Goal: Task Accomplishment & Management: Use online tool/utility

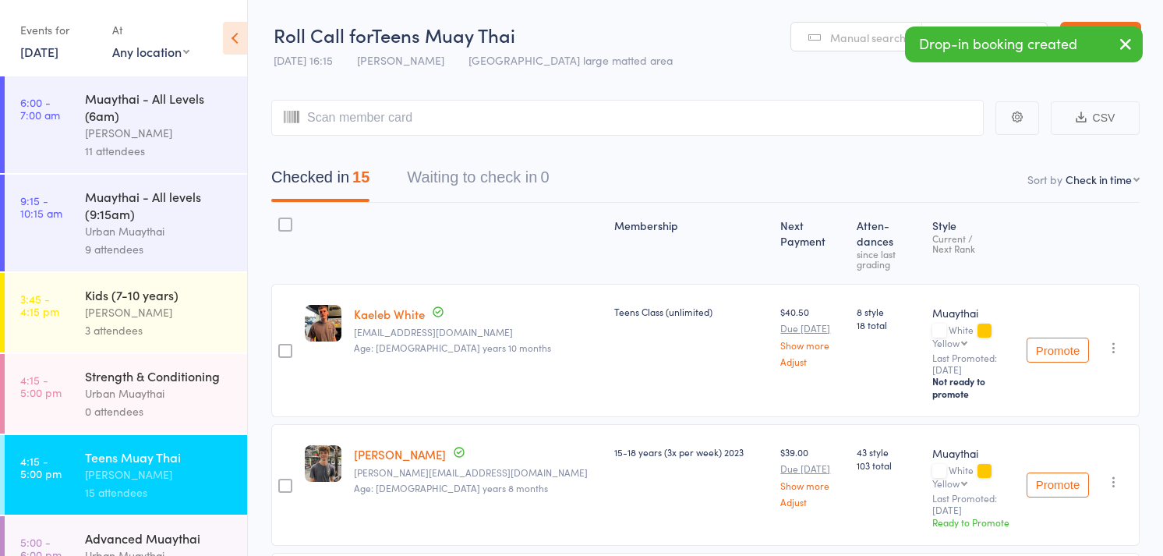
select select "4"
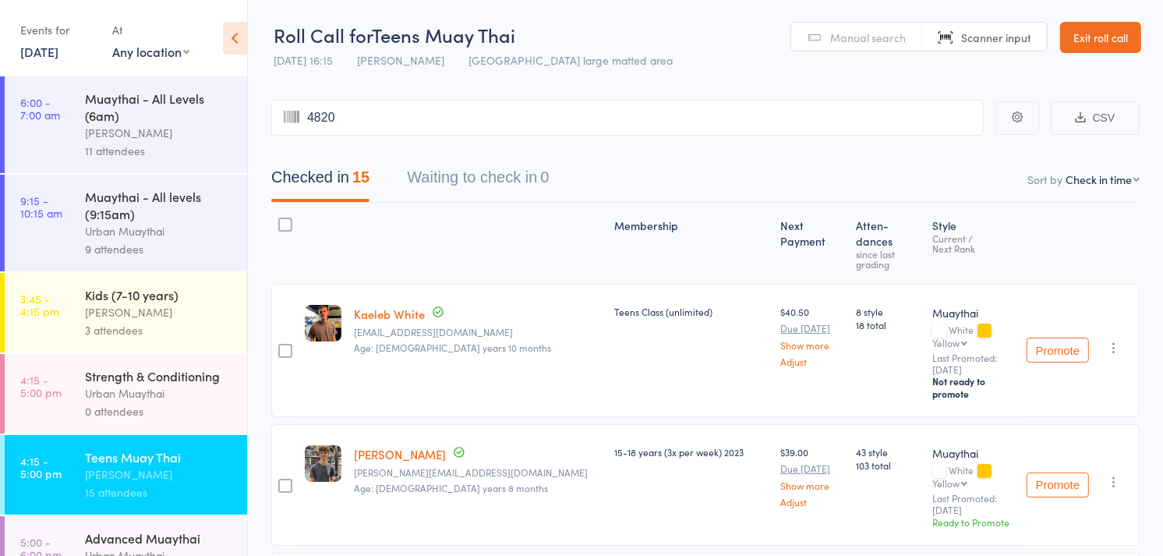
type input "4820"
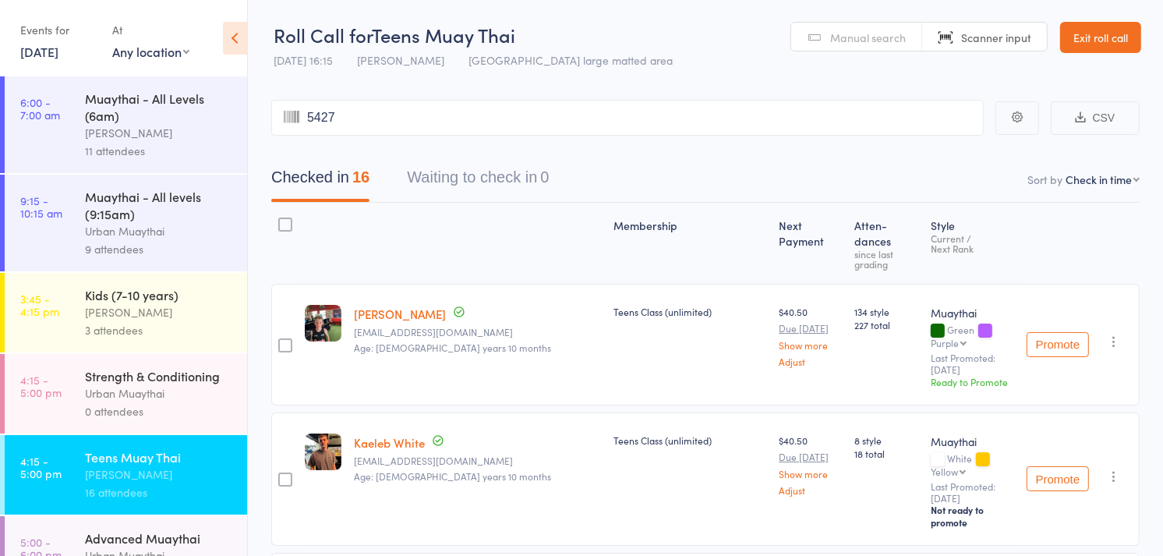
type input "5427"
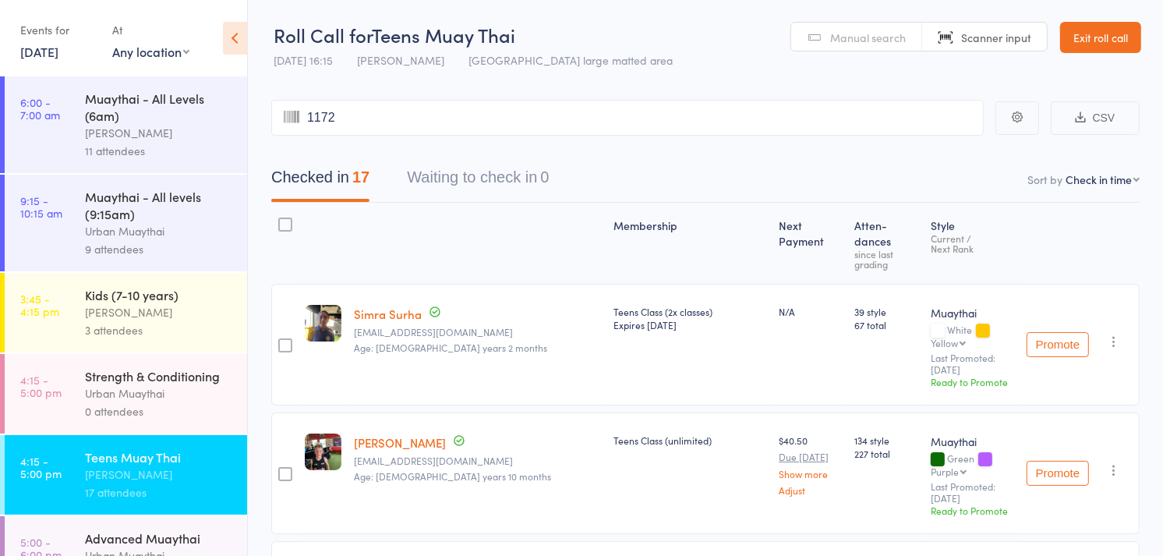
type input "1172"
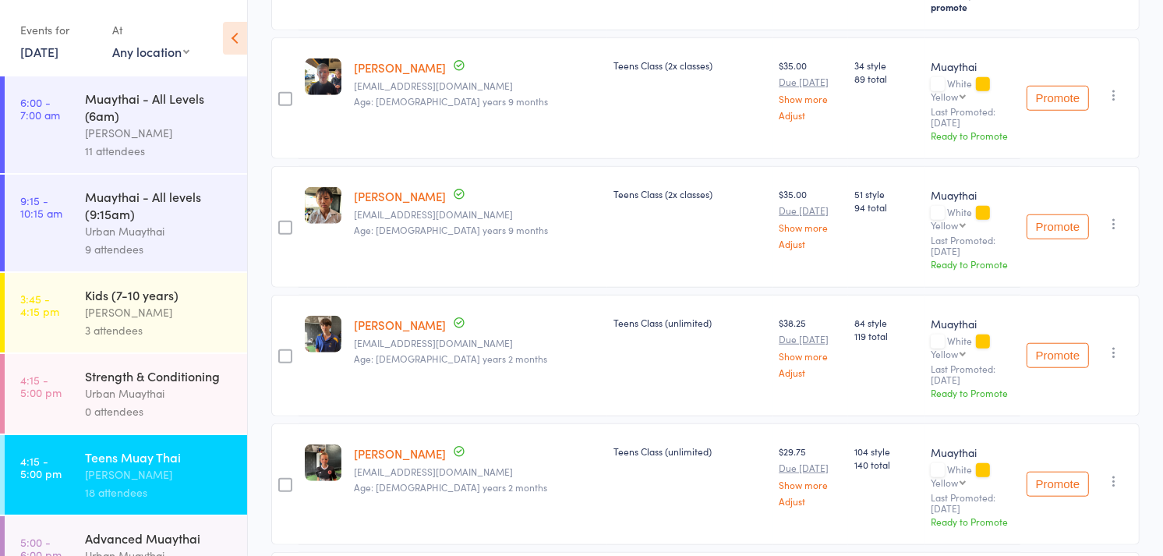
scroll to position [1170, 0]
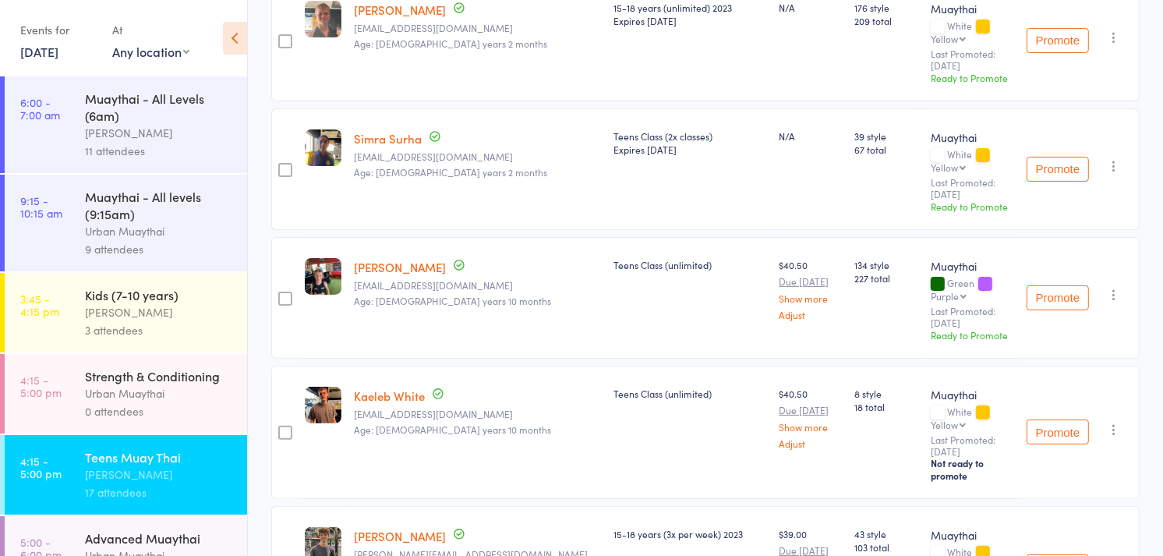
scroll to position [0, 0]
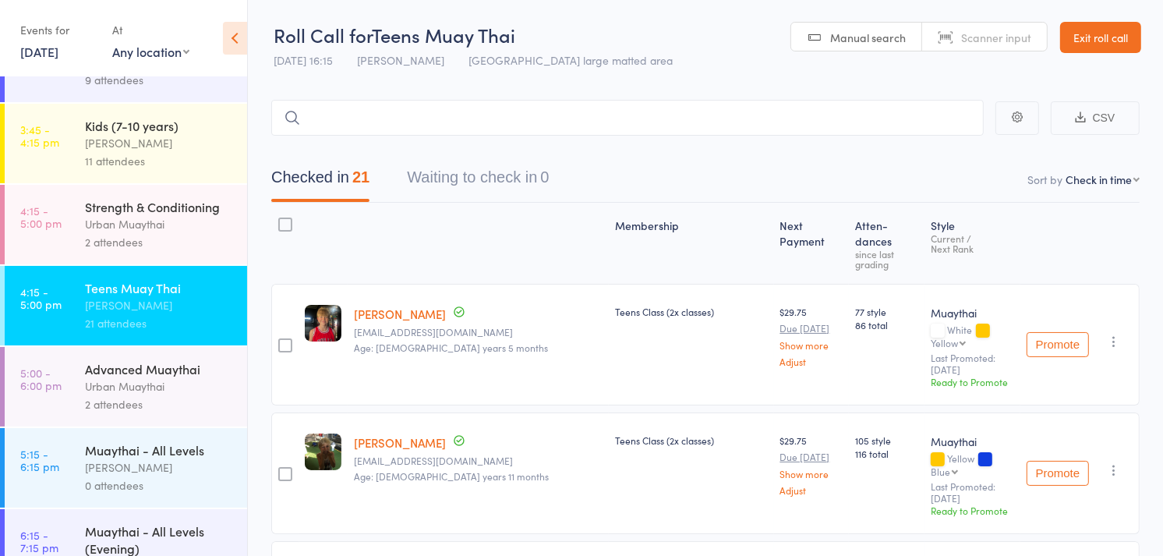
scroll to position [214, 0]
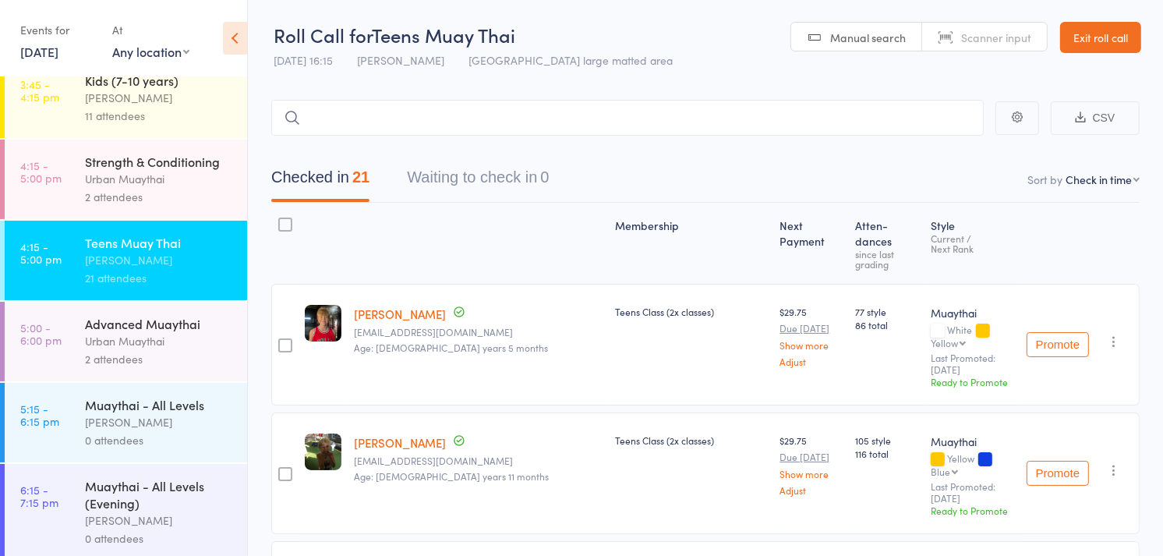
click at [140, 431] on div "[PERSON_NAME]" at bounding box center [159, 422] width 149 height 18
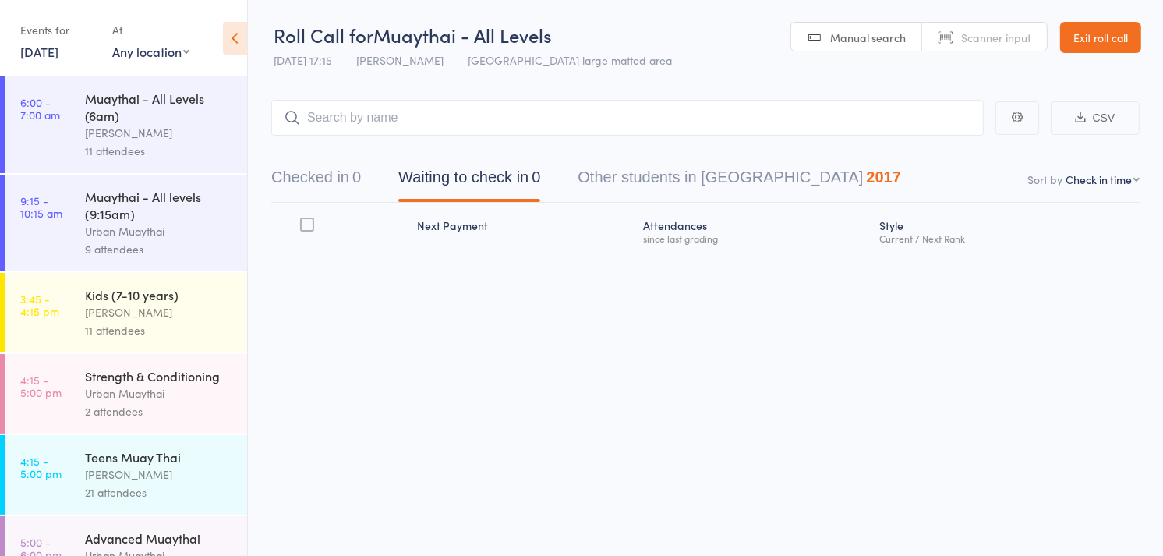
click at [1001, 33] on span "Scanner input" at bounding box center [996, 38] width 70 height 16
click at [666, 113] on input "search" at bounding box center [627, 118] width 712 height 36
type input "5371"
click at [666, 113] on input "5371" at bounding box center [627, 118] width 712 height 36
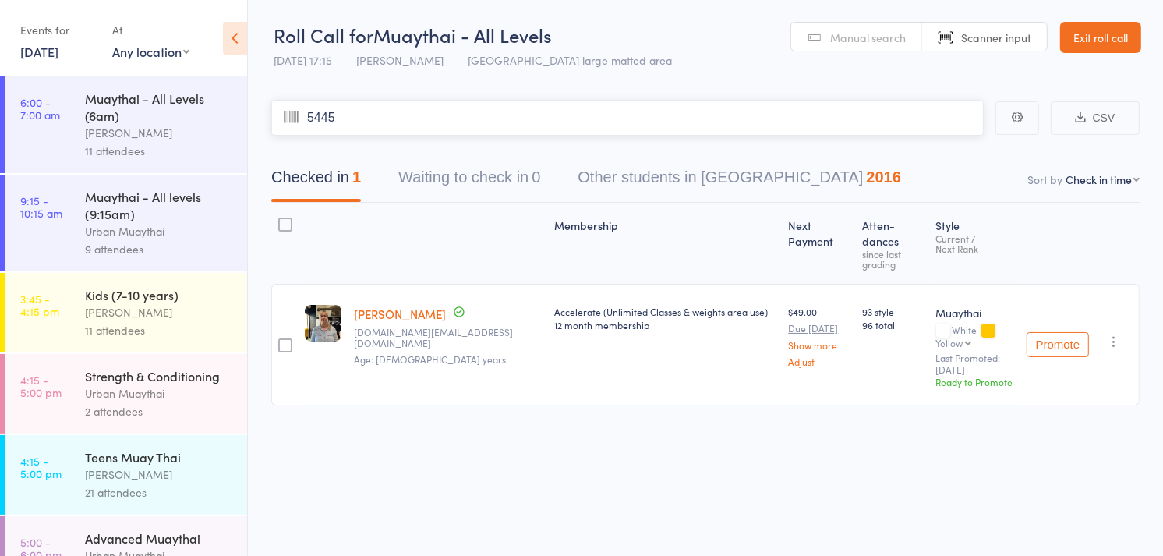
type input "5445"
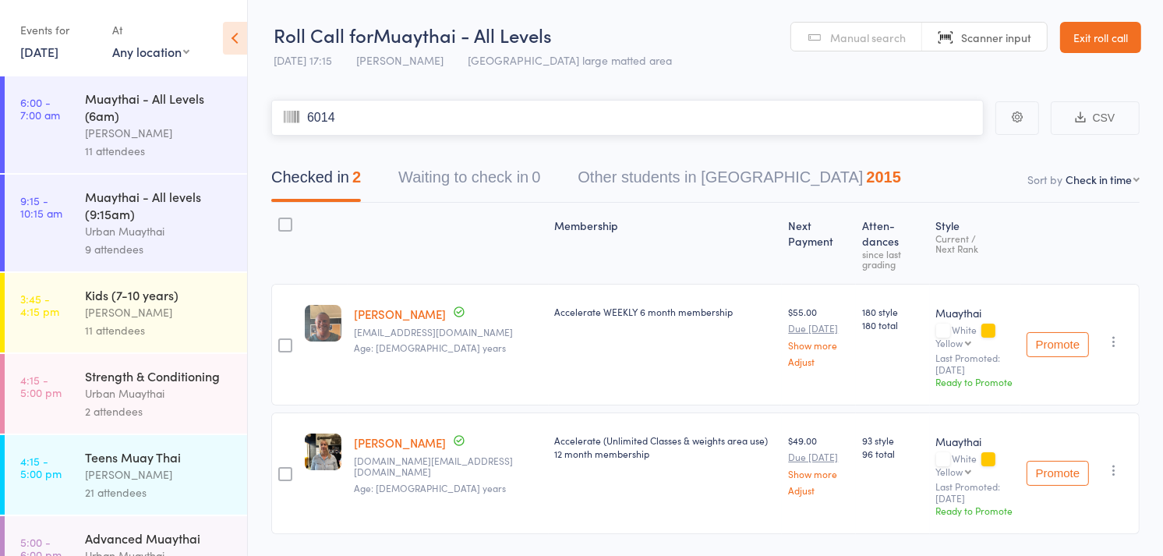
type input "6014"
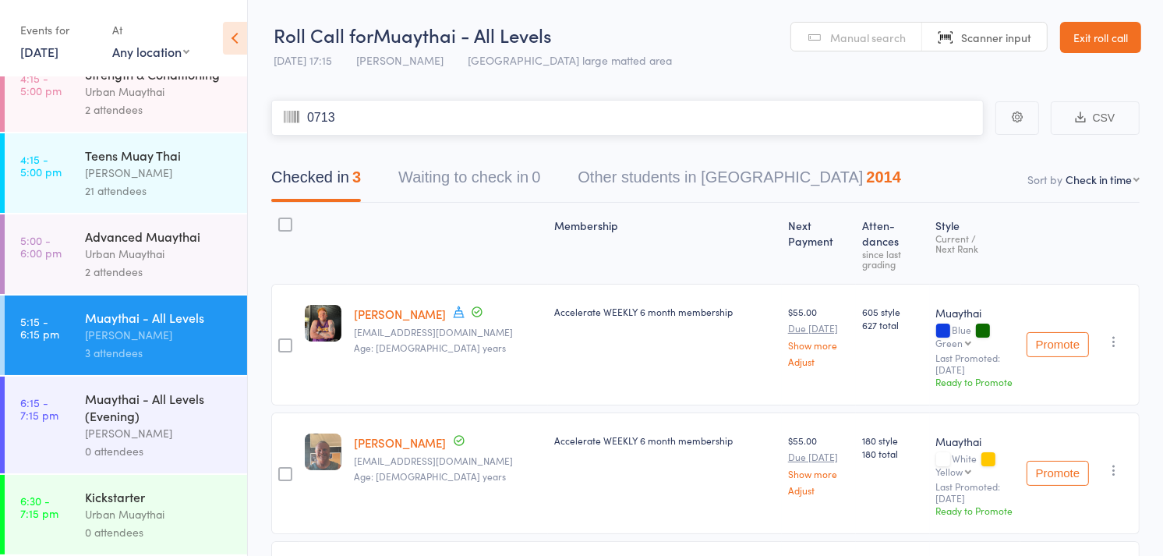
type input "0713"
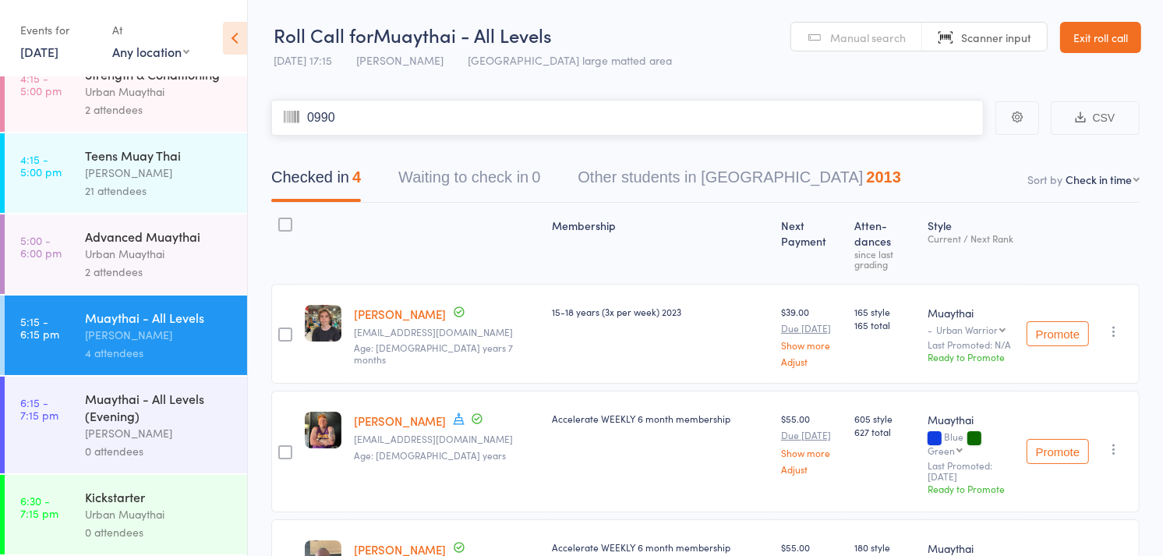
type input "0990"
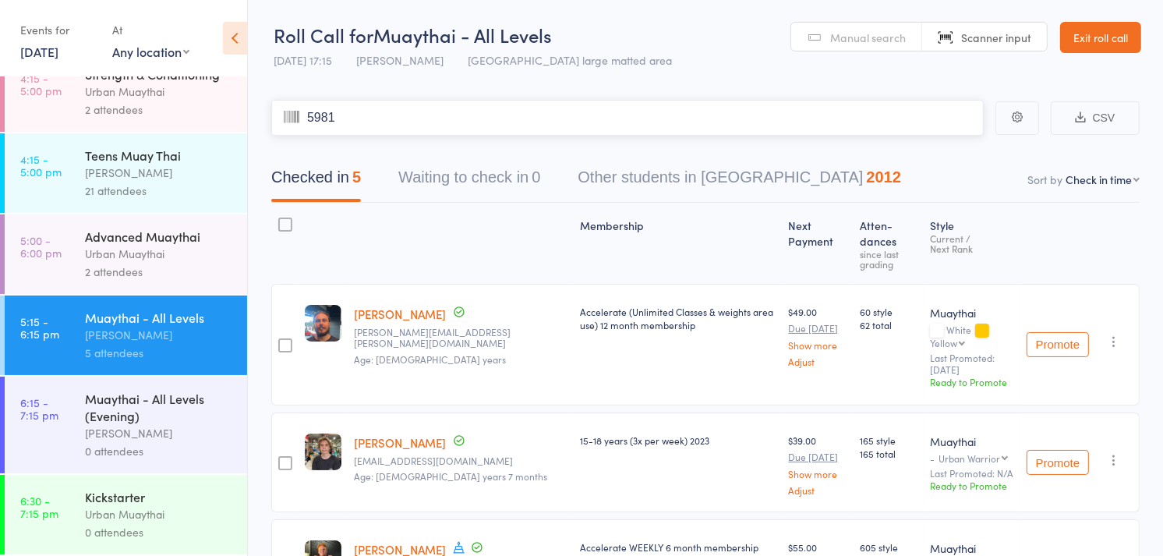
type input "5981"
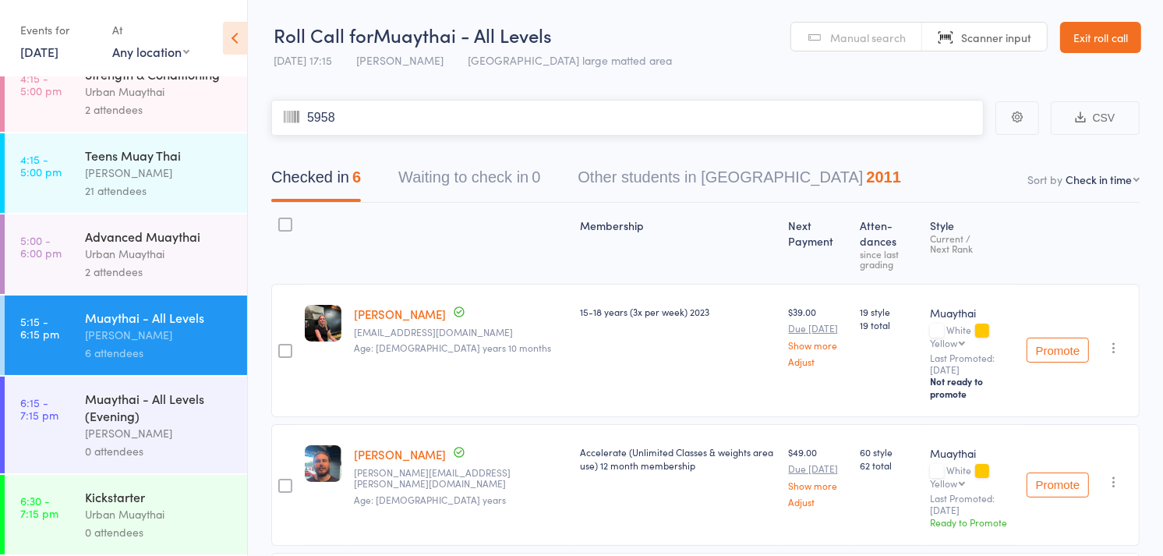
type input "5958"
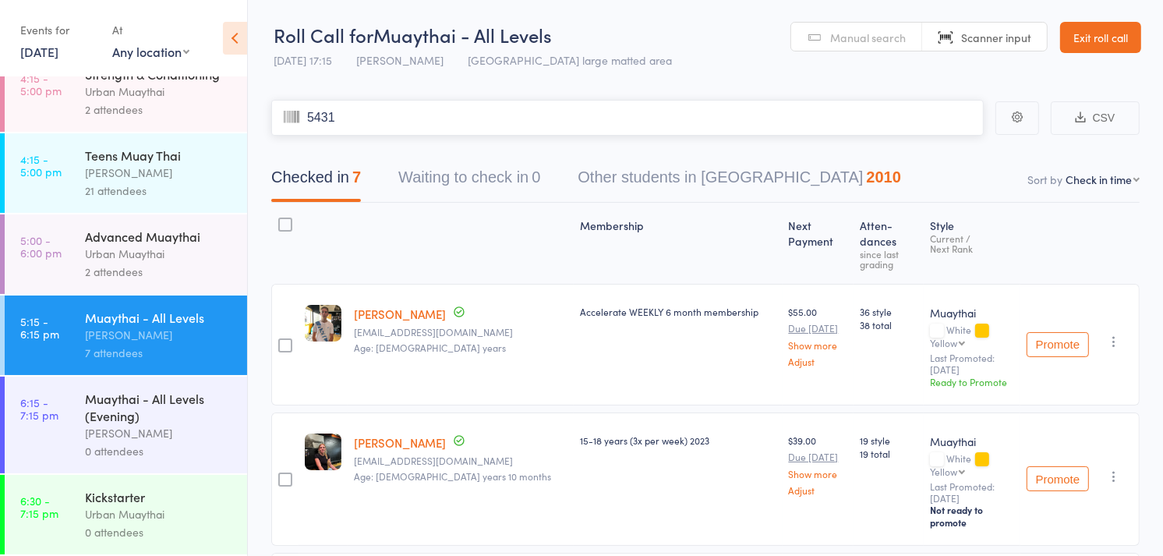
type input "5431"
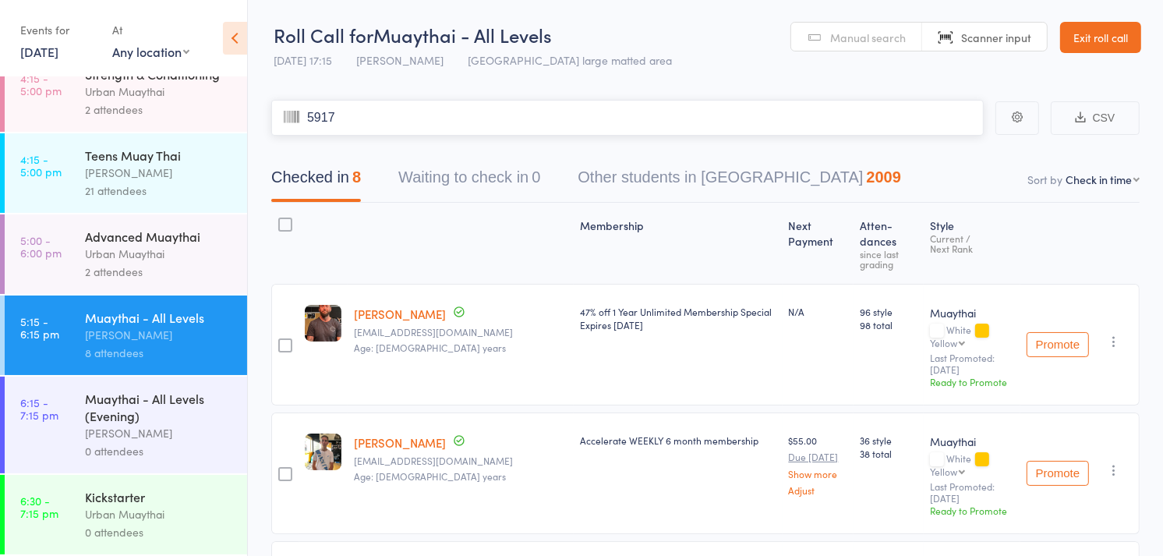
type input "5917"
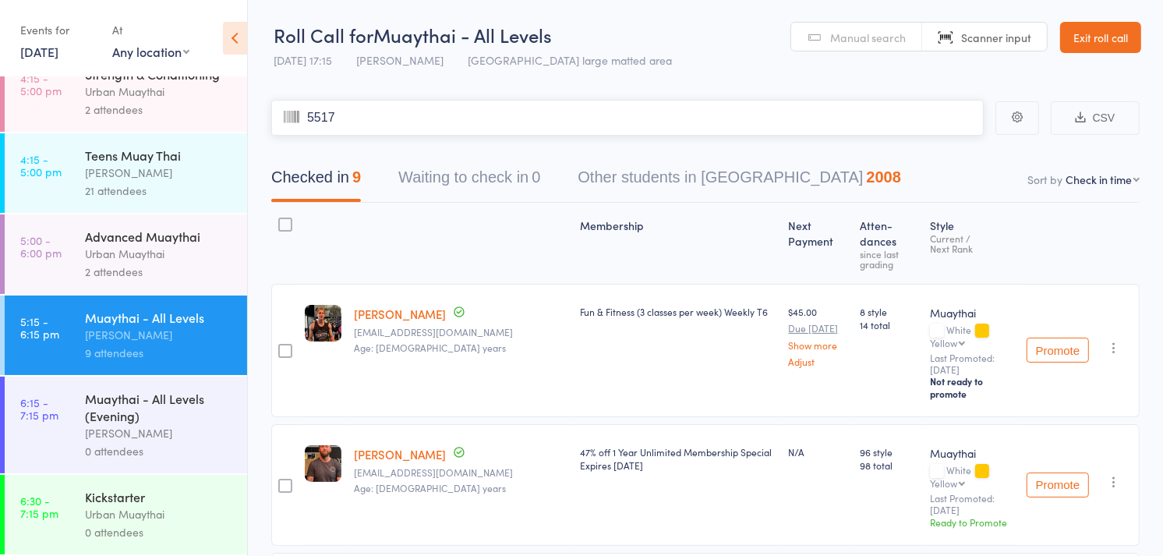
type input "5517"
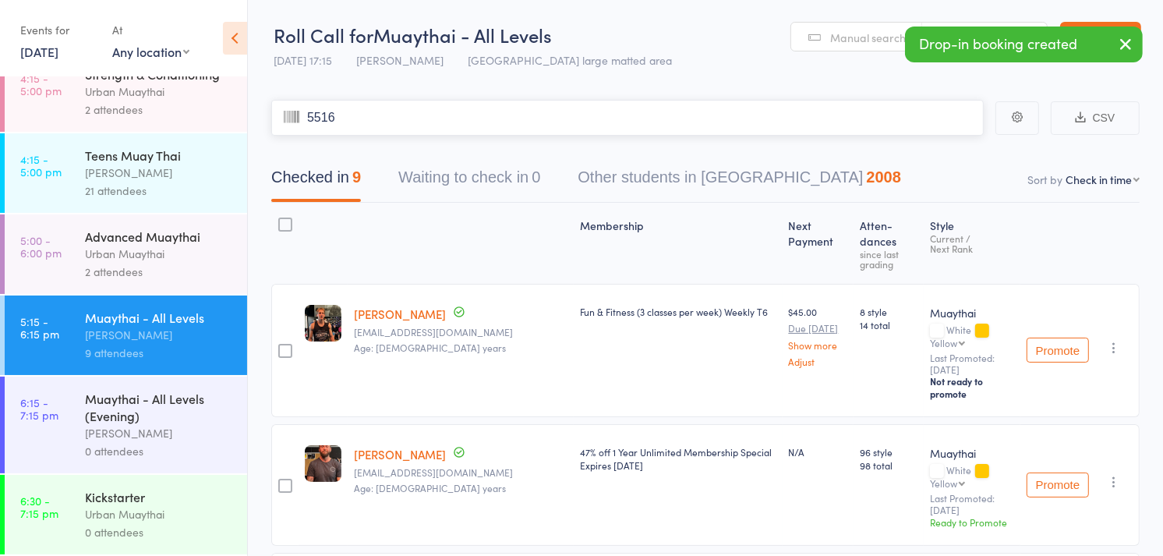
type input "5516"
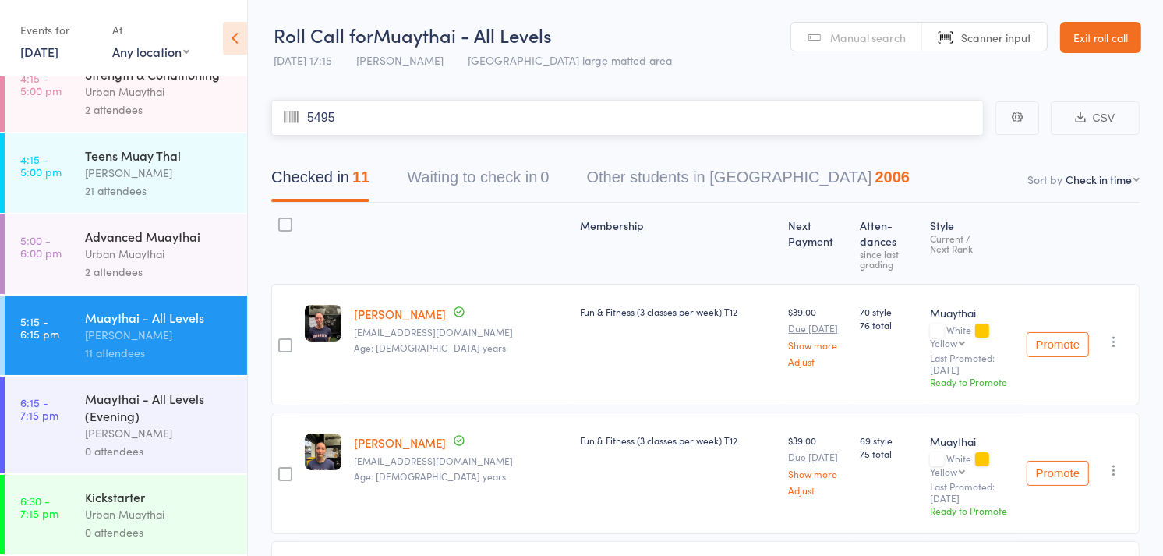
type input "5495"
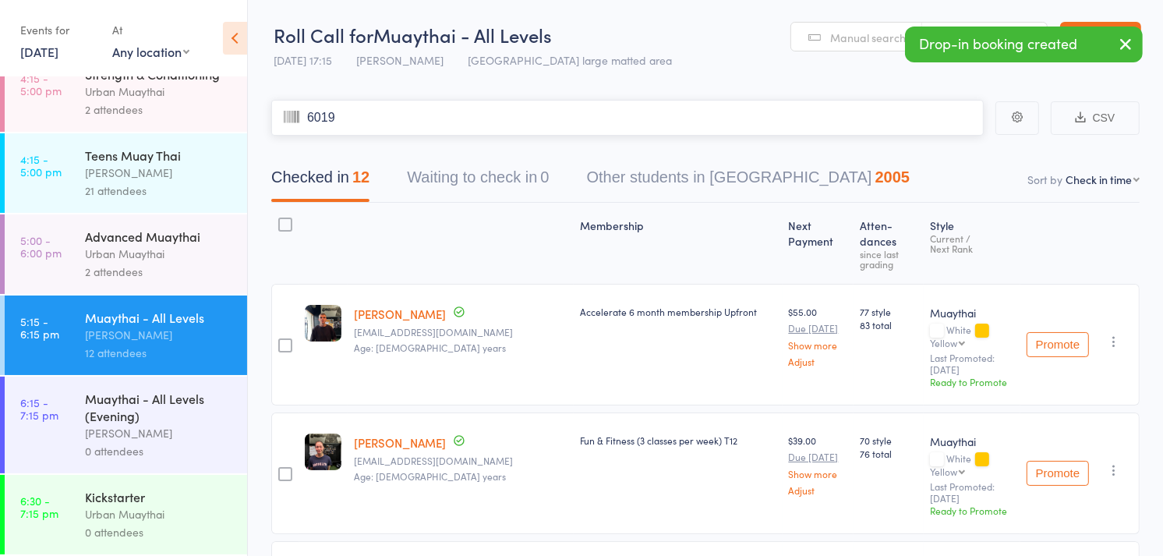
type input "6019"
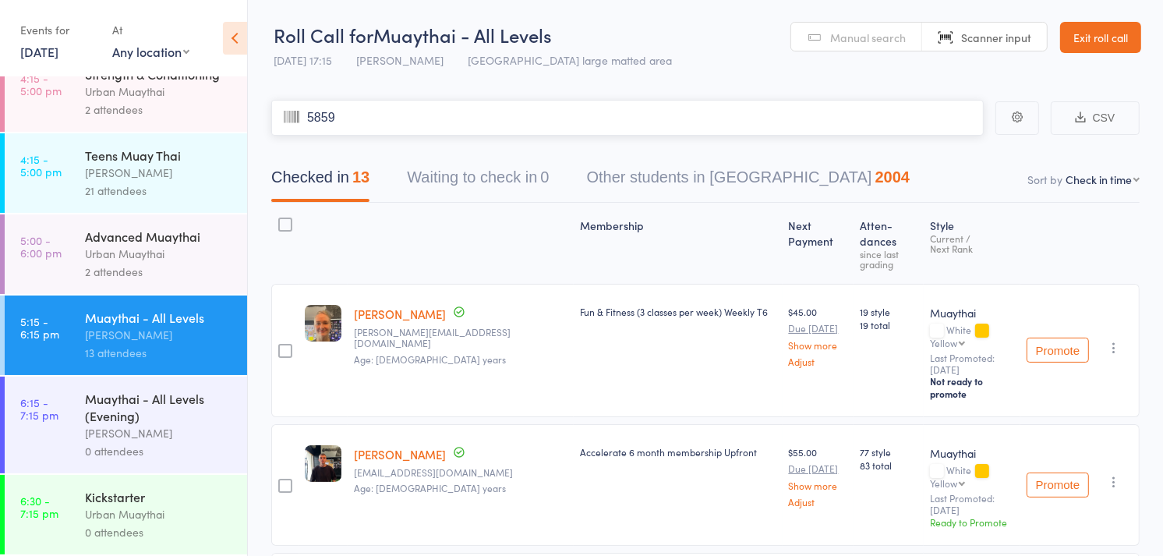
type input "5859"
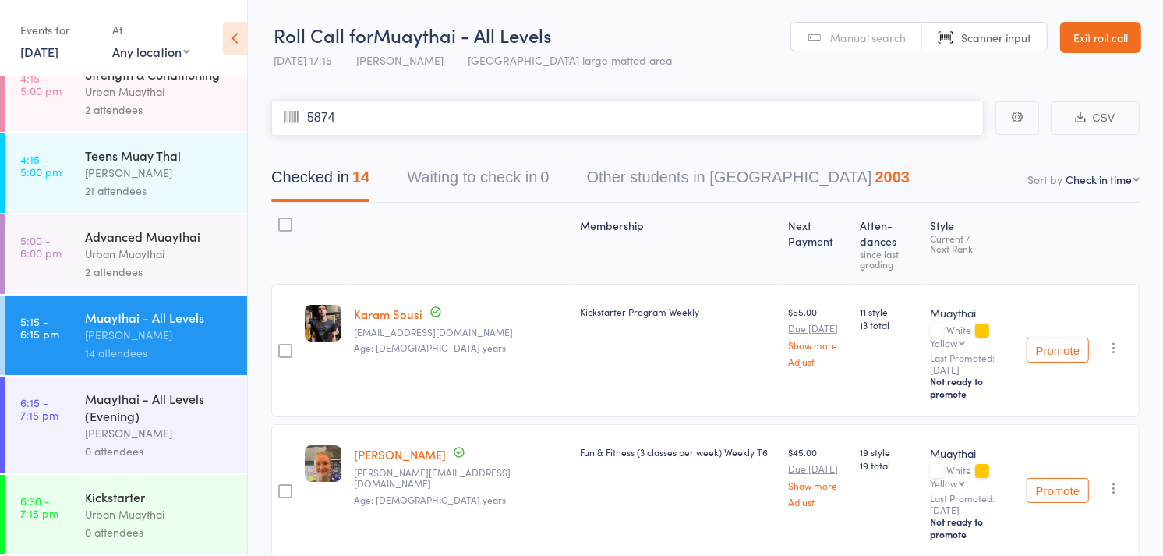
type input "5874"
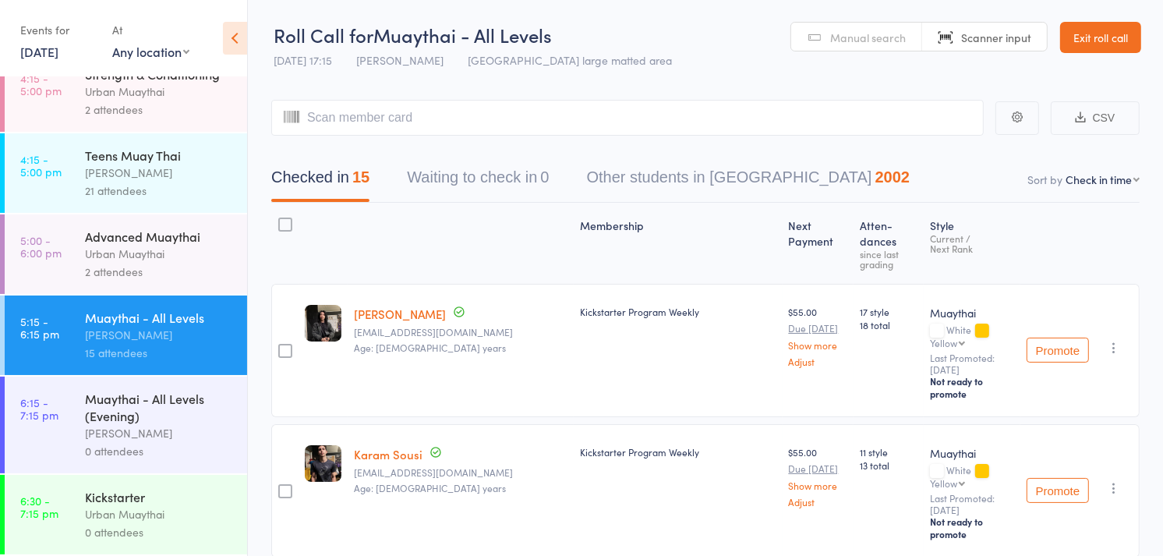
click at [189, 432] on div "[PERSON_NAME]" at bounding box center [159, 433] width 149 height 18
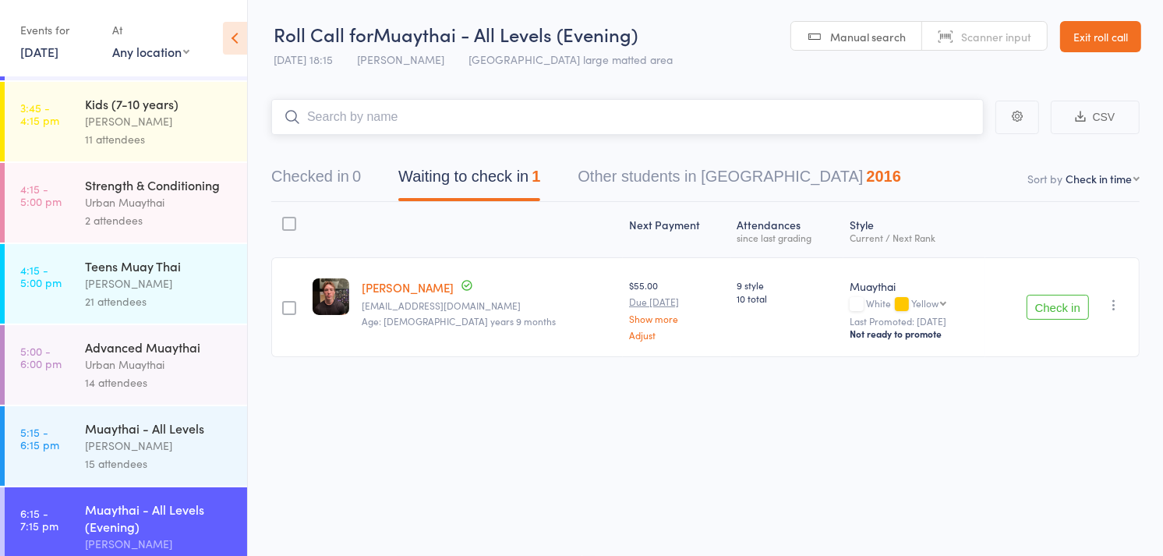
scroll to position [320, 0]
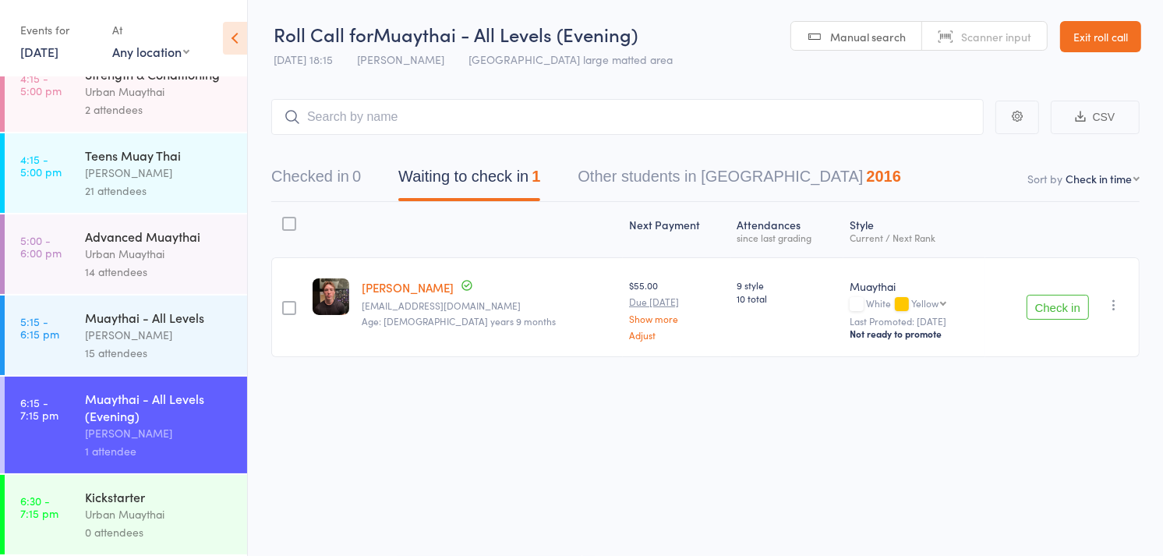
click at [994, 23] on link "Scanner input" at bounding box center [984, 37] width 125 height 30
type input "mkm"
type input "6002"
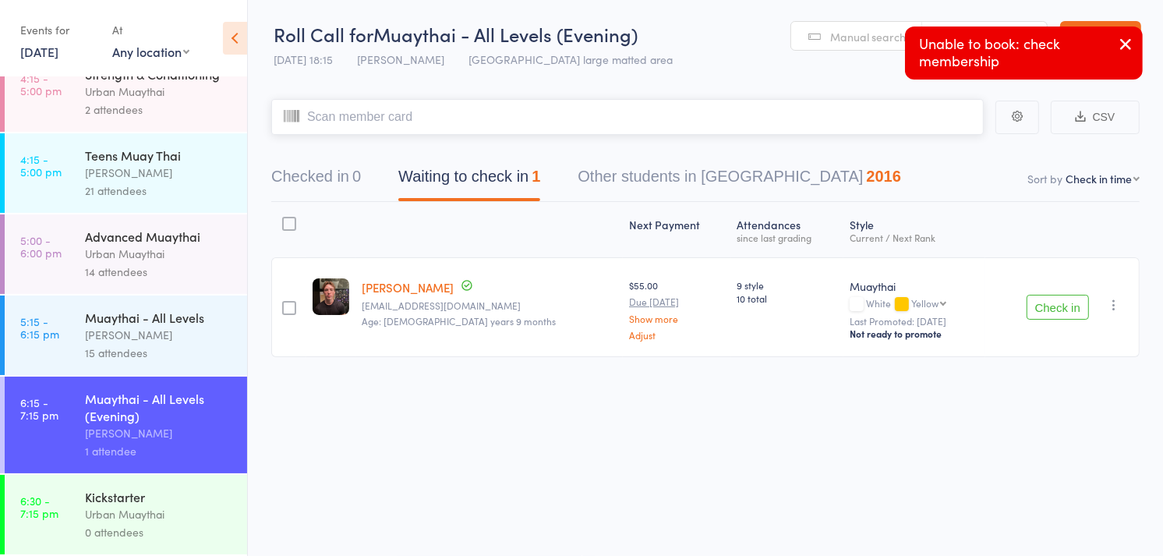
click at [354, 185] on button "Checked in 0" at bounding box center [316, 180] width 90 height 41
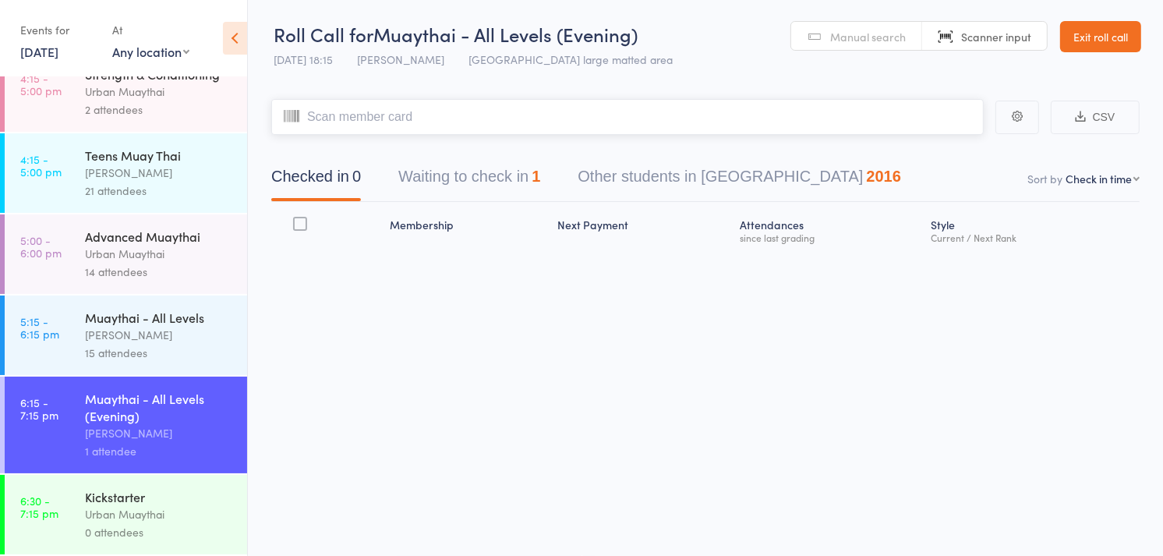
click at [407, 113] on input "search" at bounding box center [627, 117] width 712 height 36
type input "6002"
type input "5735"
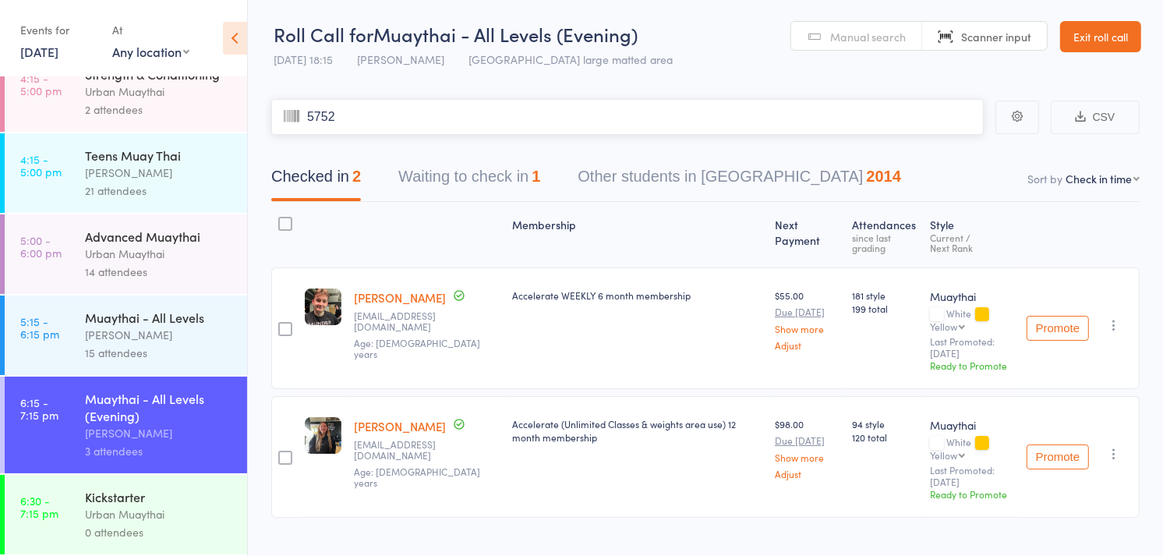
type input "5752"
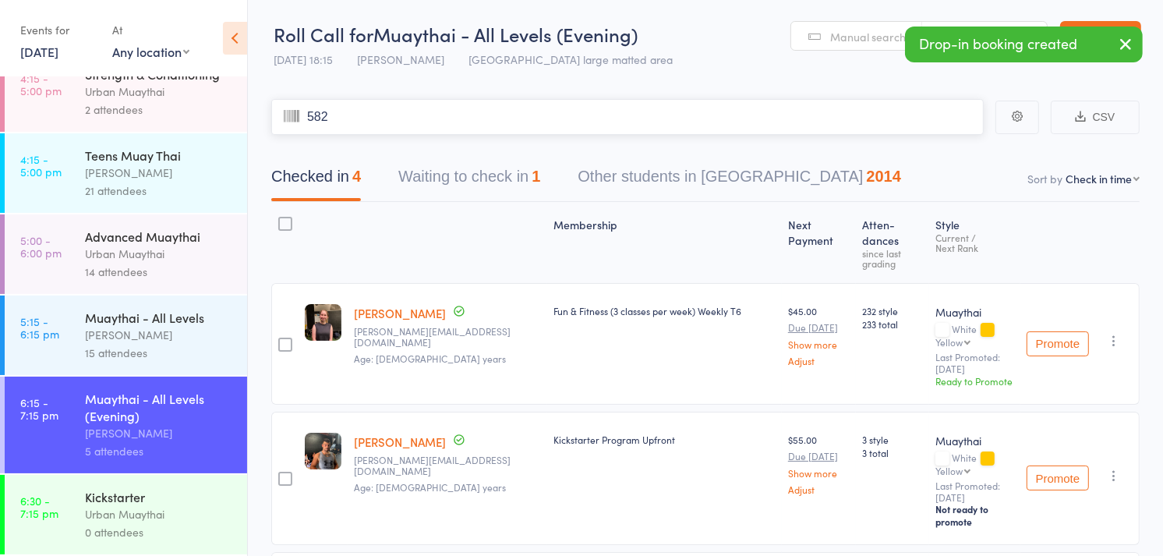
type input "5826"
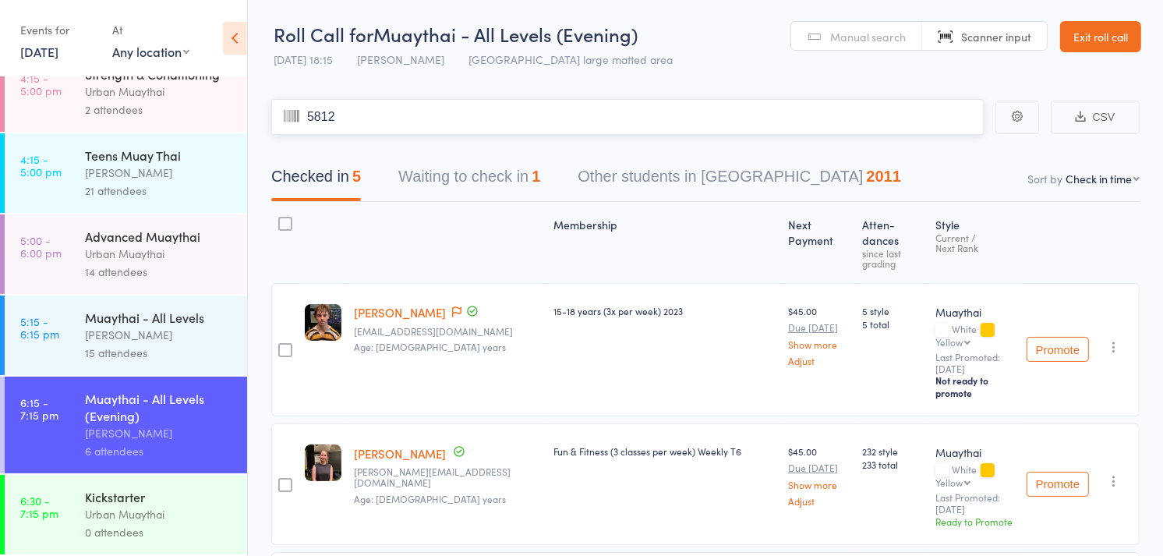
type input "5812"
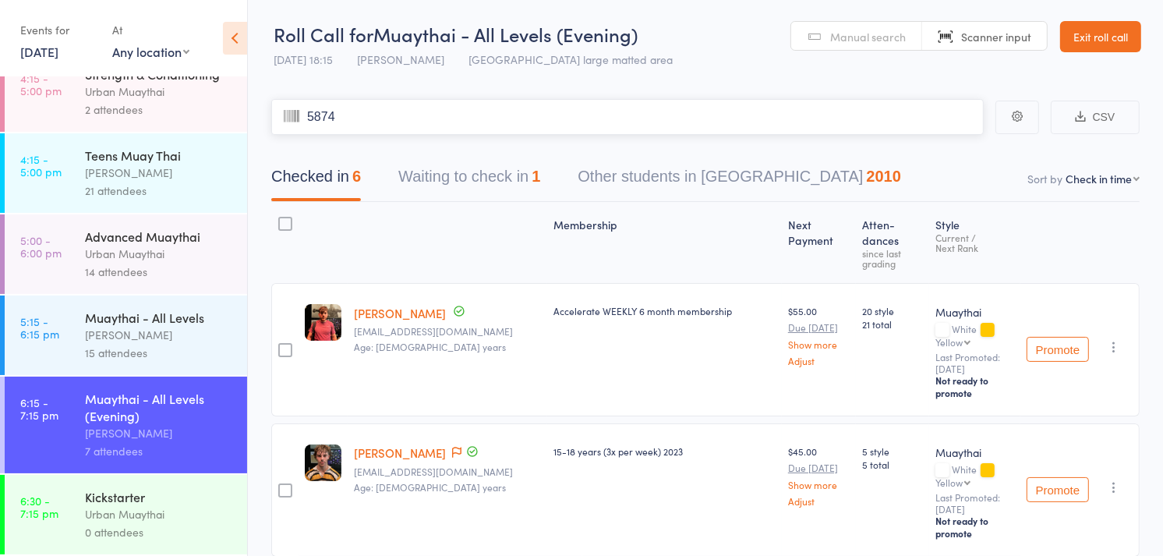
type input "5874"
type input "5858"
type input "60406040"
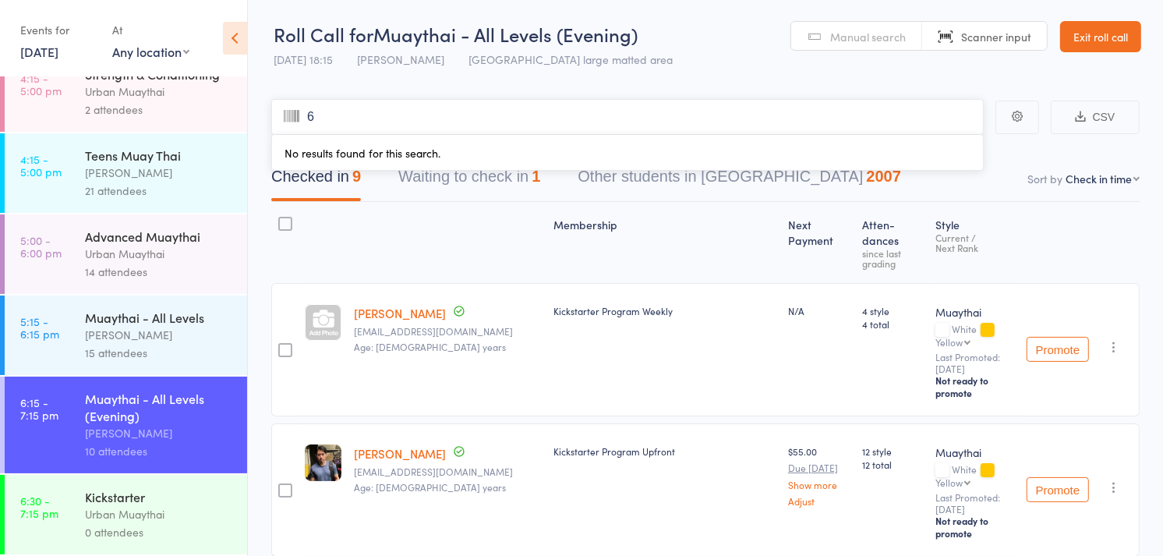
click at [443, 112] on input "6" at bounding box center [627, 117] width 712 height 36
type input "6059"
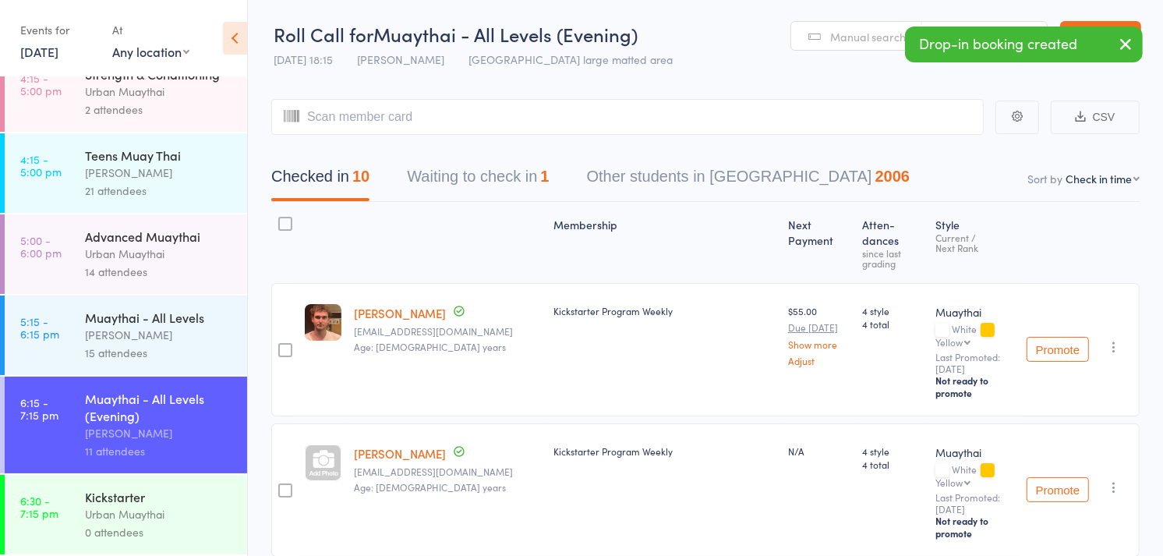
click at [1121, 41] on icon "button" at bounding box center [1125, 43] width 19 height 19
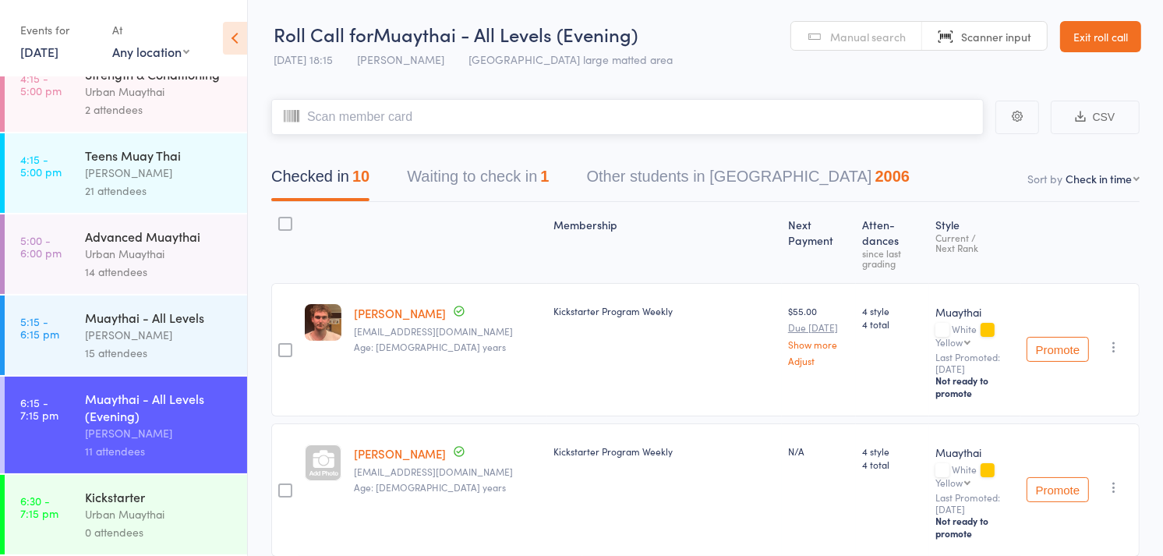
click at [337, 118] on input "search" at bounding box center [627, 117] width 712 height 36
type input "5978"
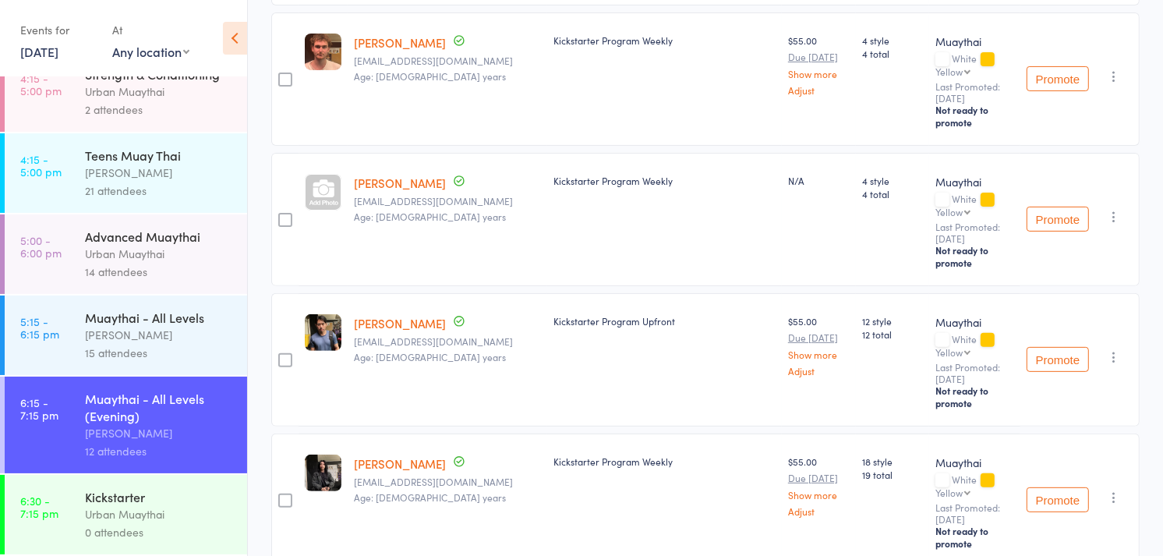
scroll to position [374, 0]
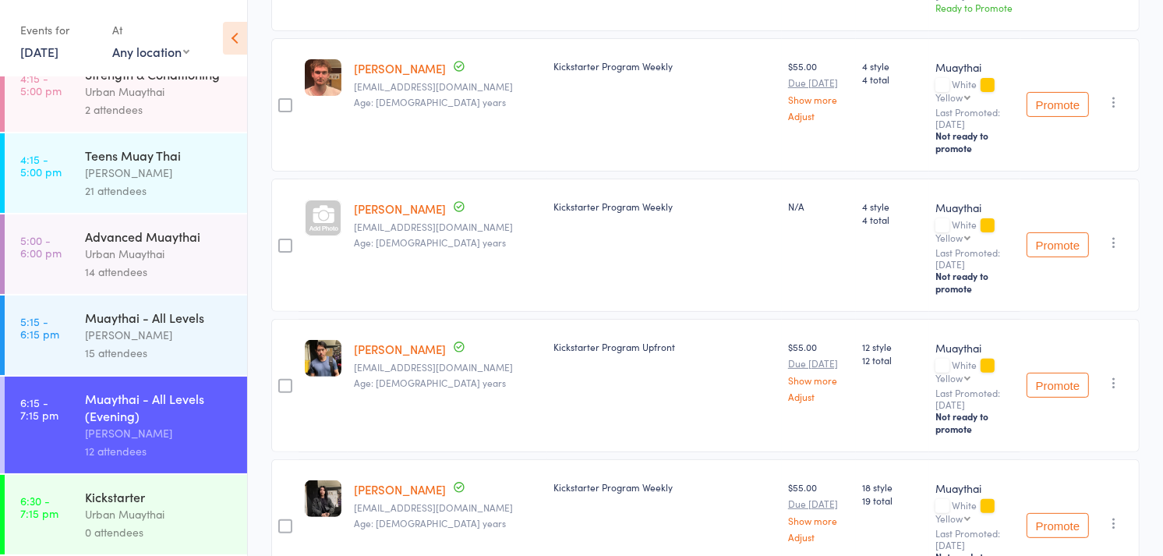
click at [1112, 235] on icon "button" at bounding box center [1114, 243] width 16 height 16
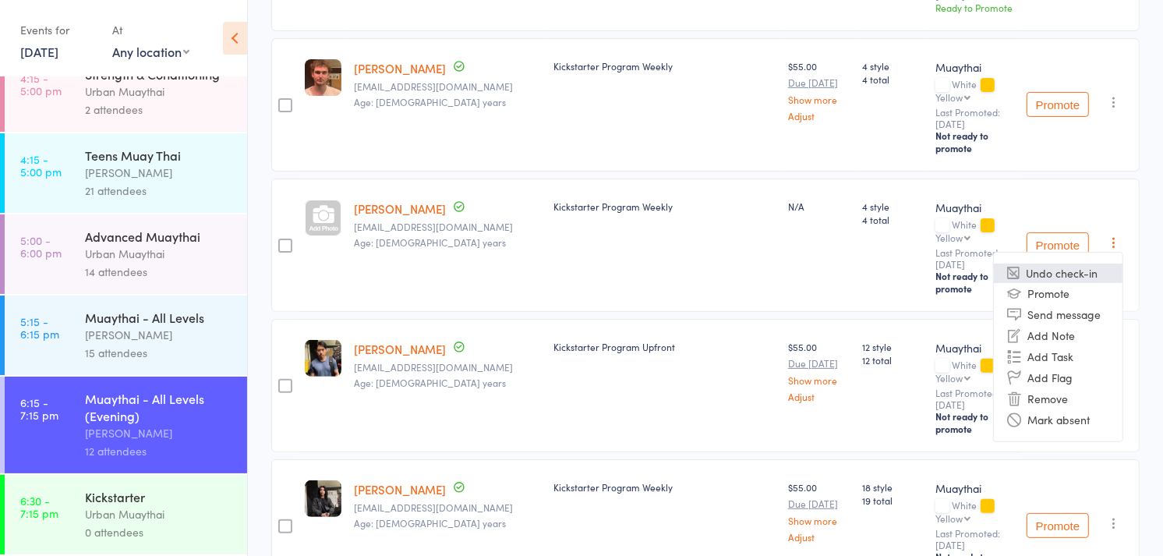
click at [1070, 263] on li "Undo check-in" at bounding box center [1058, 272] width 129 height 19
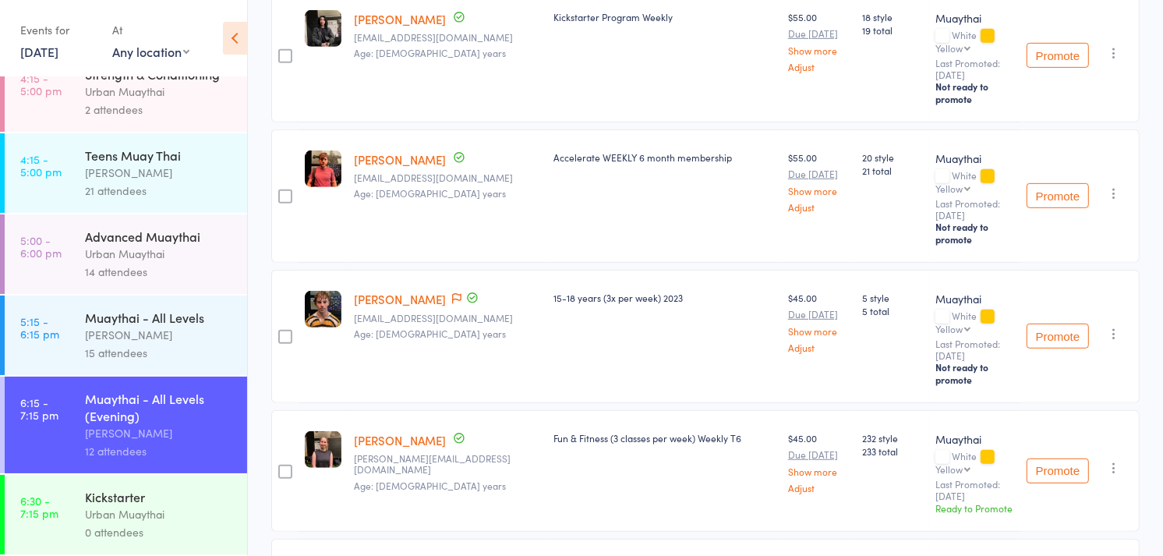
scroll to position [704, 0]
click at [1113, 325] on icon "button" at bounding box center [1114, 333] width 16 height 16
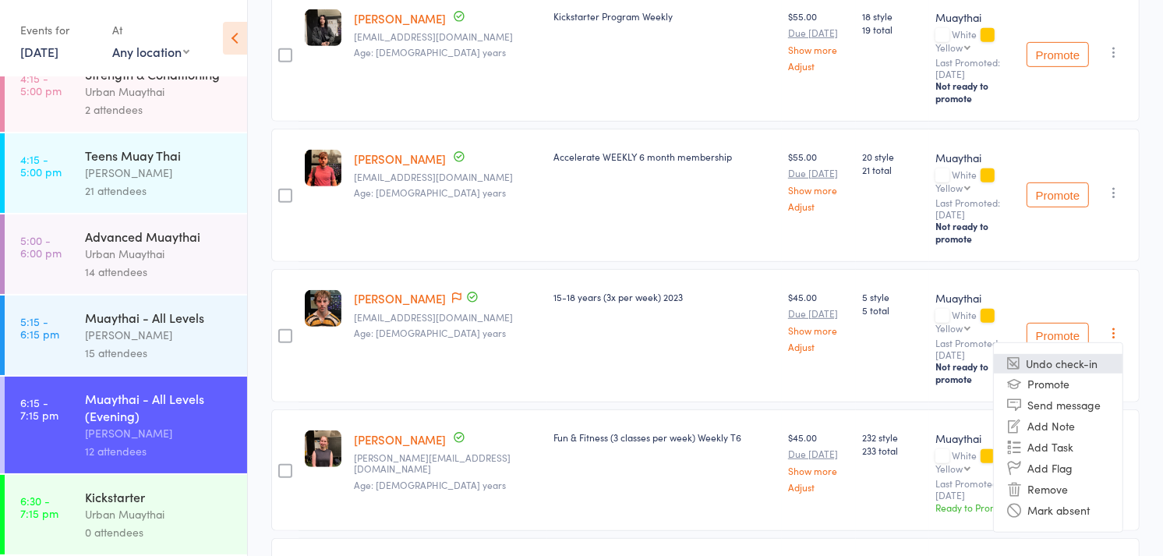
click at [1068, 354] on li "Undo check-in" at bounding box center [1058, 363] width 129 height 19
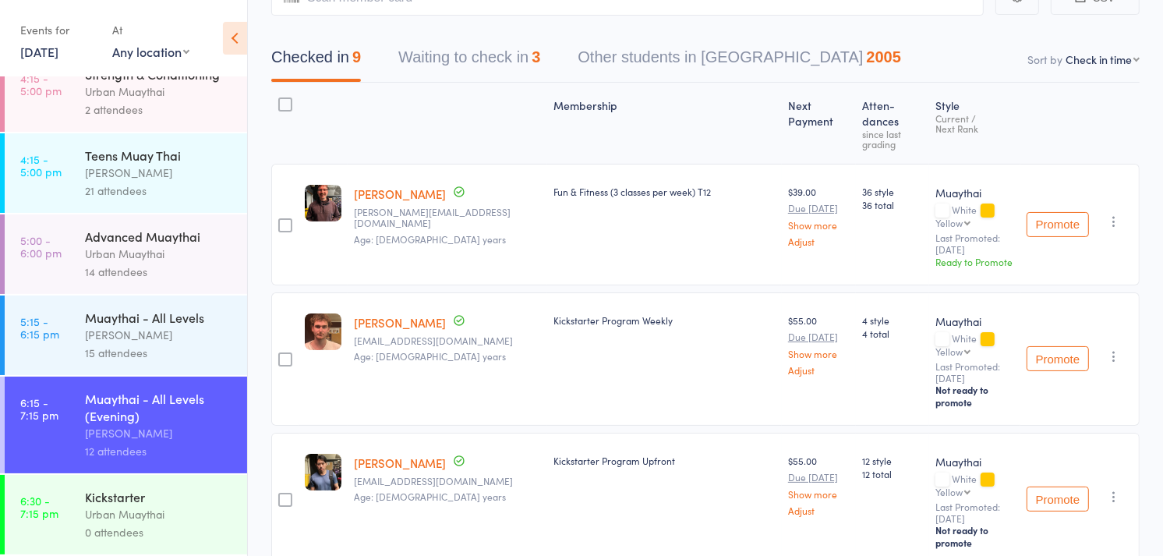
scroll to position [0, 0]
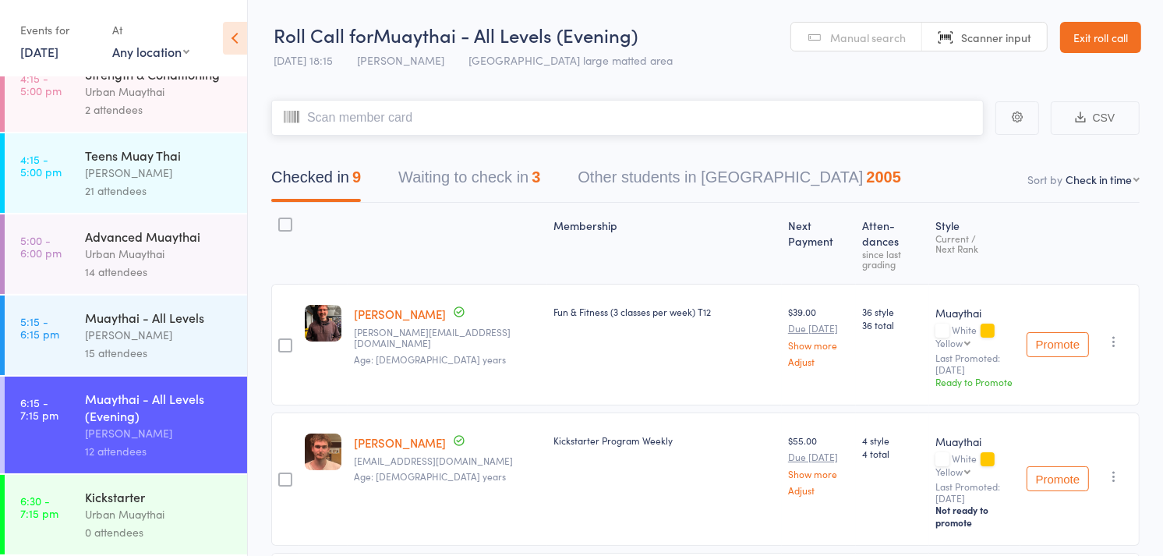
click at [435, 109] on input "search" at bounding box center [627, 118] width 712 height 36
click at [823, 31] on link "Manual search" at bounding box center [856, 38] width 131 height 30
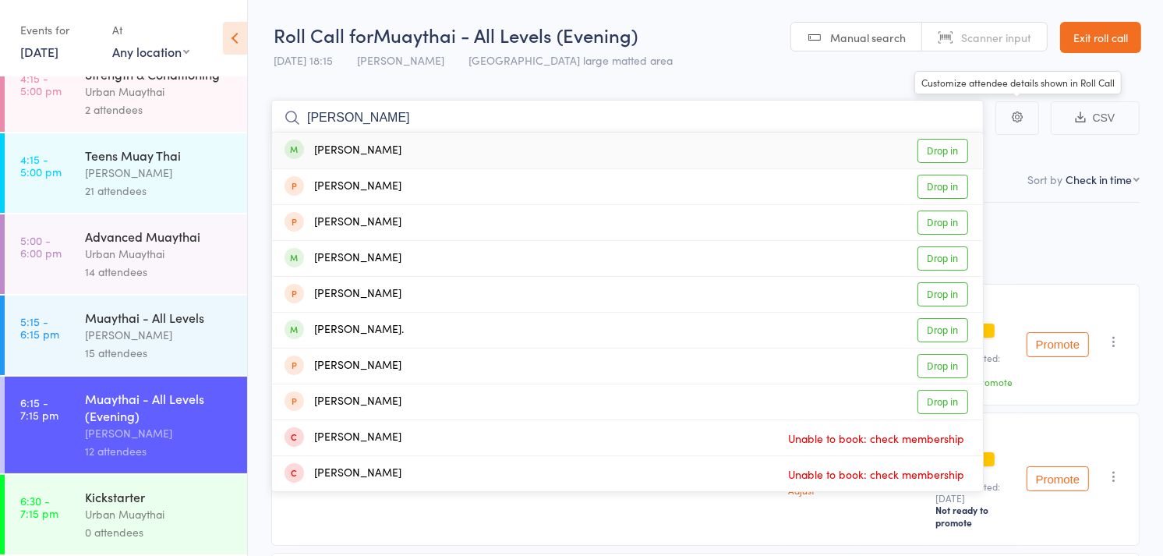
type input "[PERSON_NAME]"
click at [940, 149] on link "Drop in" at bounding box center [942, 151] width 51 height 24
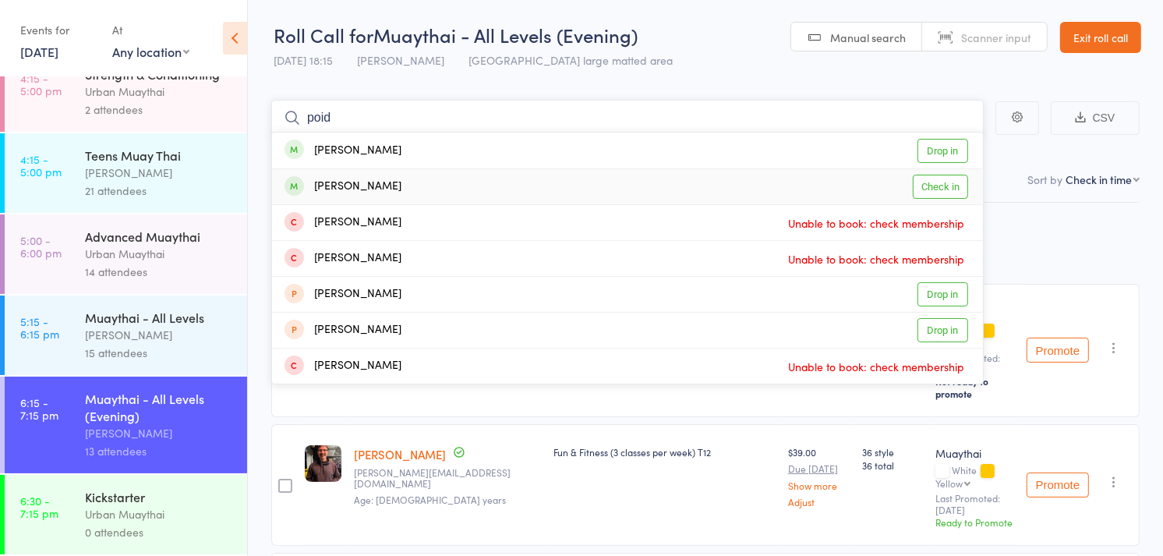
type input "poid"
click at [946, 185] on link "Check in" at bounding box center [940, 187] width 55 height 24
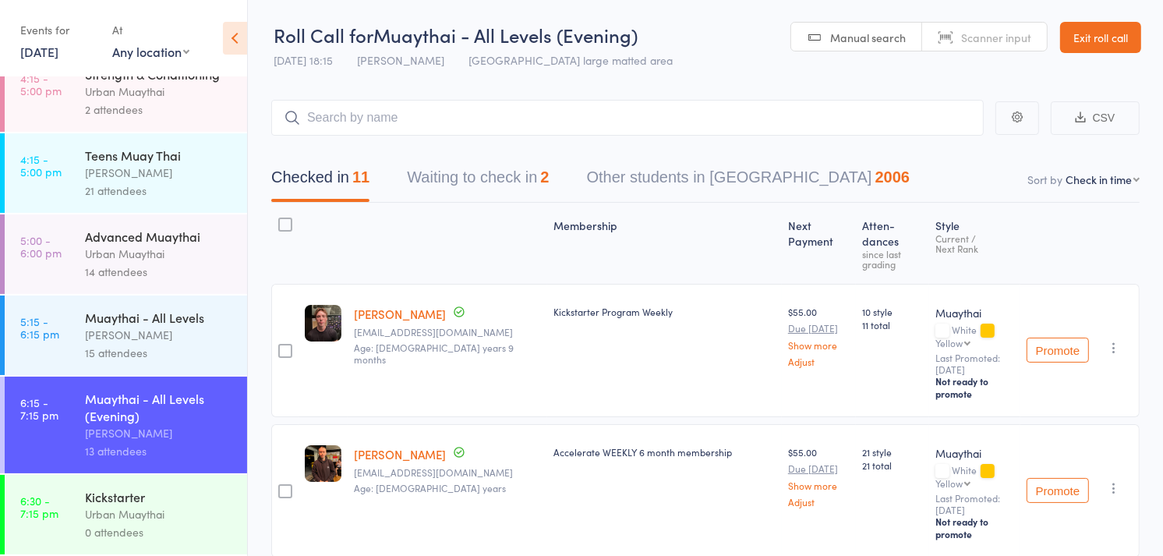
click at [998, 37] on span "Scanner input" at bounding box center [996, 38] width 70 height 16
click at [497, 176] on button "Waiting to check in 2" at bounding box center [478, 181] width 142 height 41
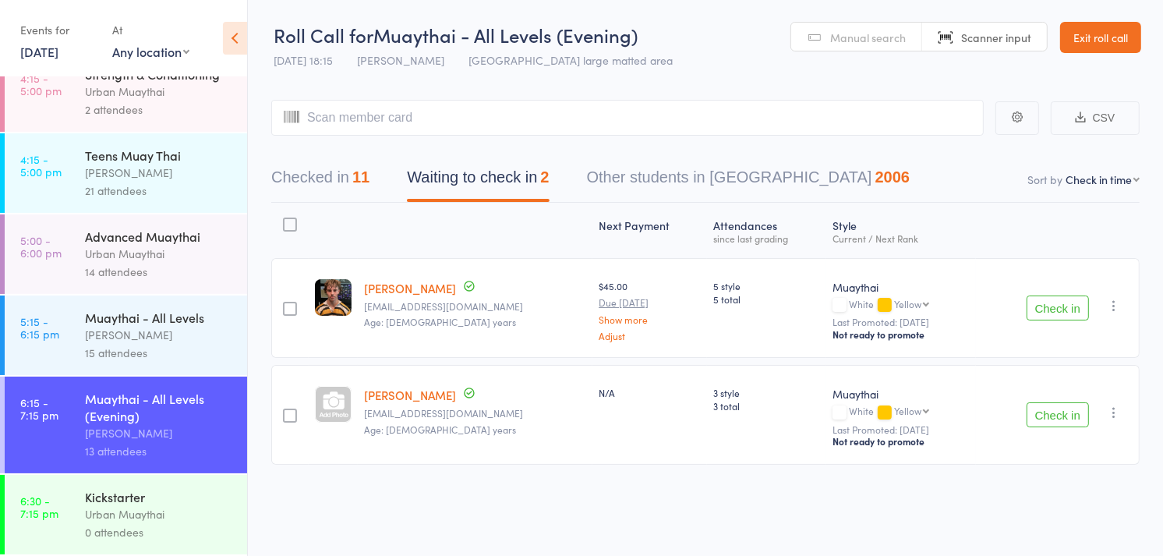
click at [1116, 307] on icon "button" at bounding box center [1114, 306] width 16 height 16
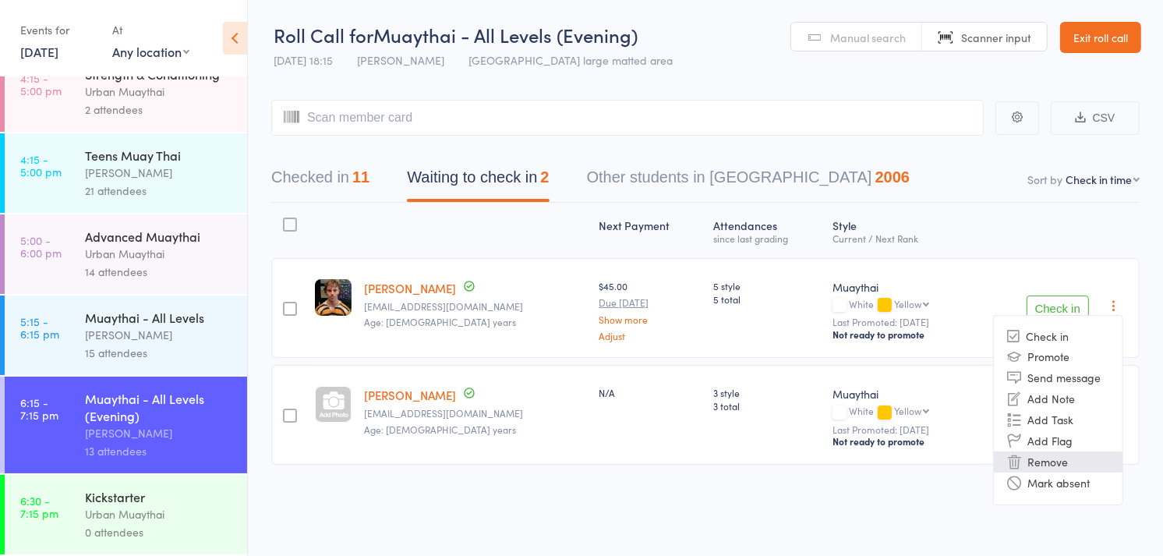
click at [1054, 465] on li "Remove" at bounding box center [1058, 461] width 129 height 21
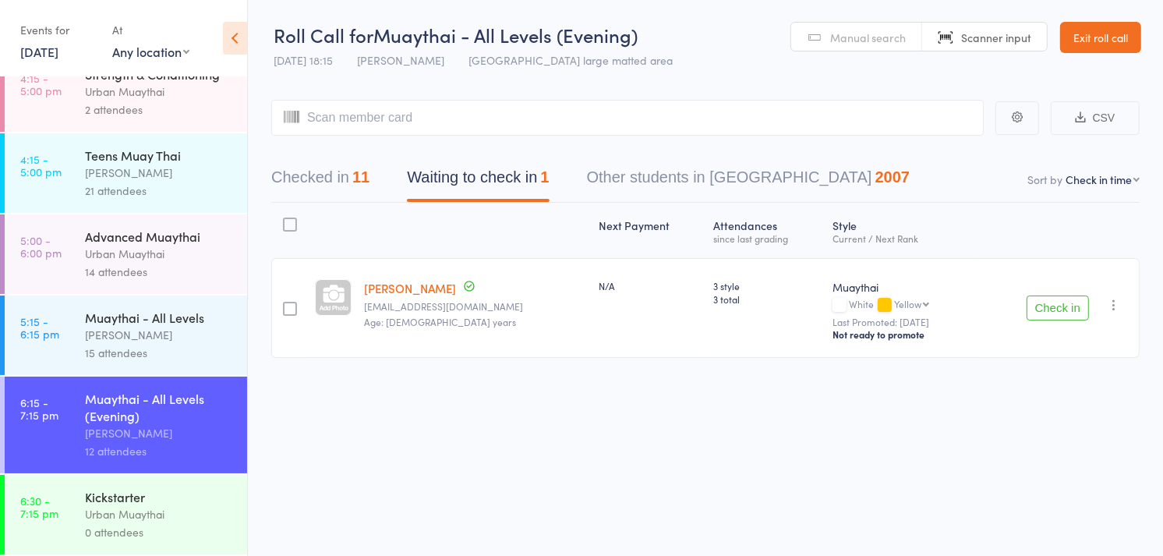
click at [1114, 297] on icon "button" at bounding box center [1114, 305] width 16 height 16
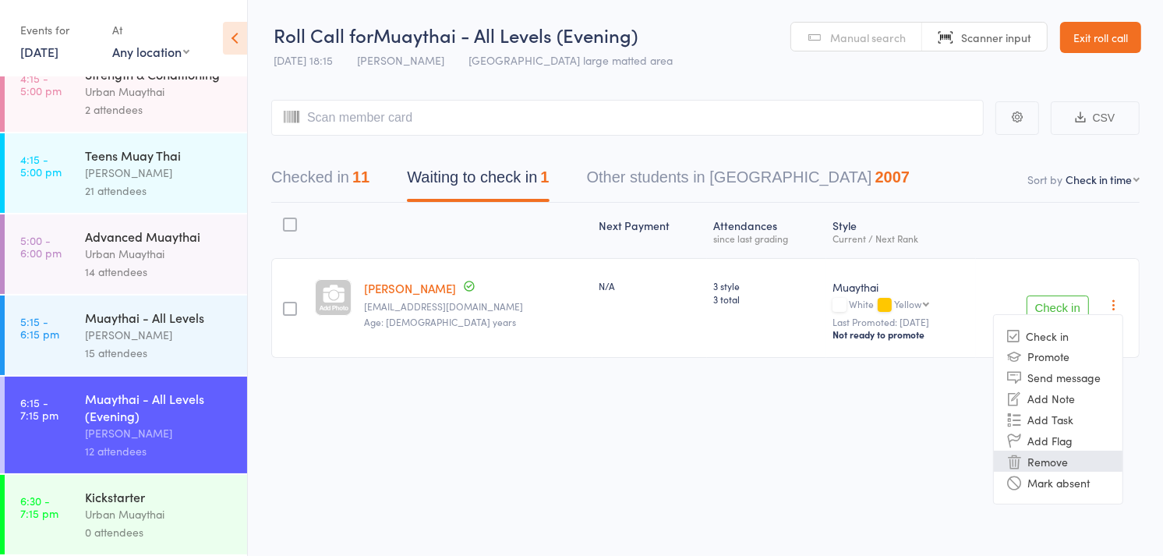
click at [1040, 457] on li "Remove" at bounding box center [1058, 460] width 129 height 21
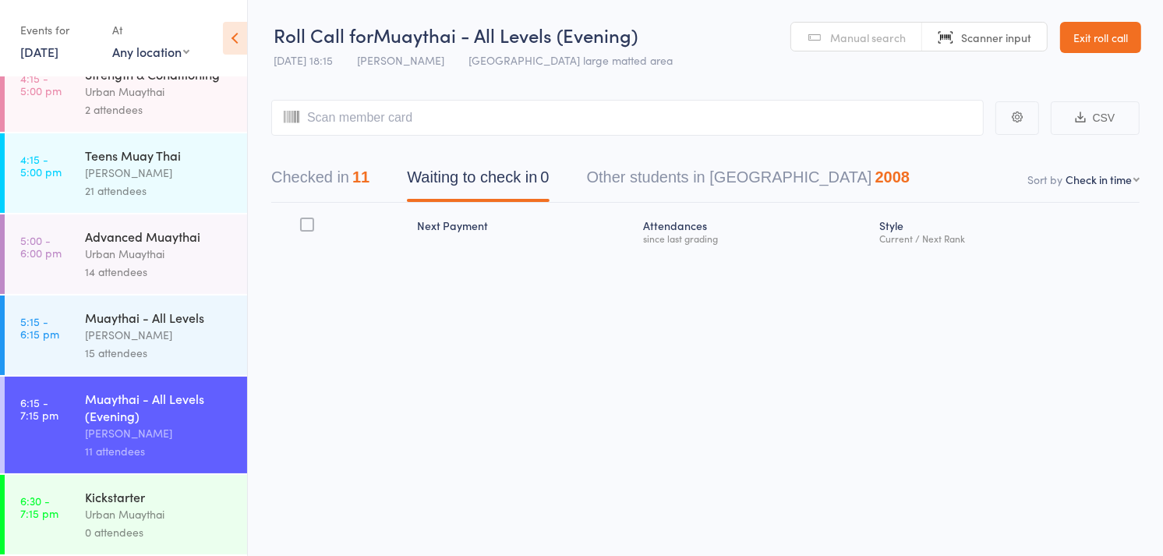
click at [309, 174] on button "Checked in 11" at bounding box center [320, 181] width 98 height 41
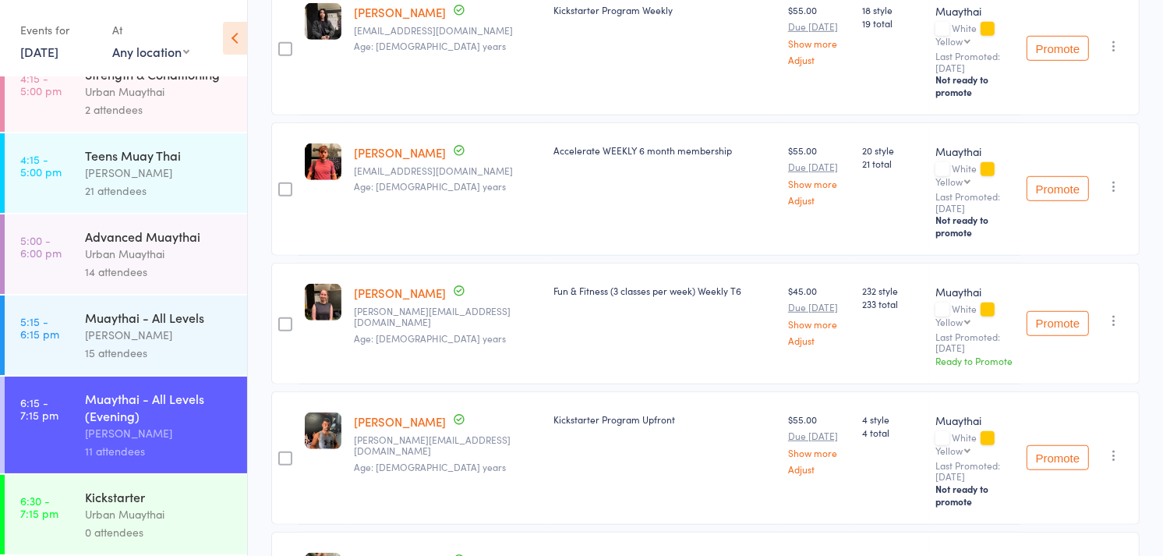
scroll to position [1057, 0]
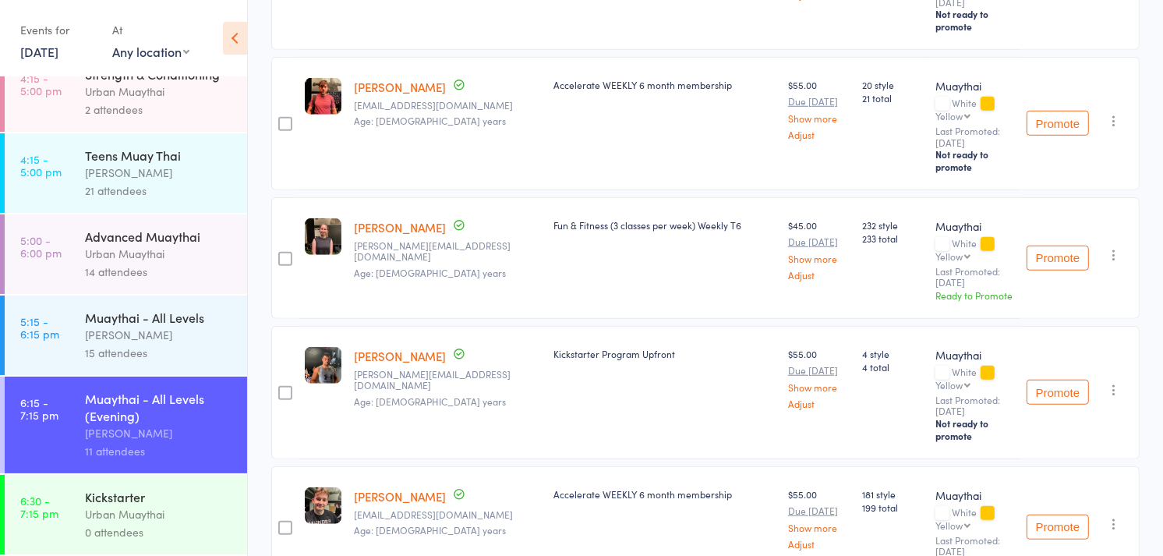
drag, startPoint x: 309, startPoint y: 174, endPoint x: 651, endPoint y: 215, distance: 344.6
click at [651, 326] on div "Kickstarter Program Upfront" at bounding box center [664, 392] width 235 height 133
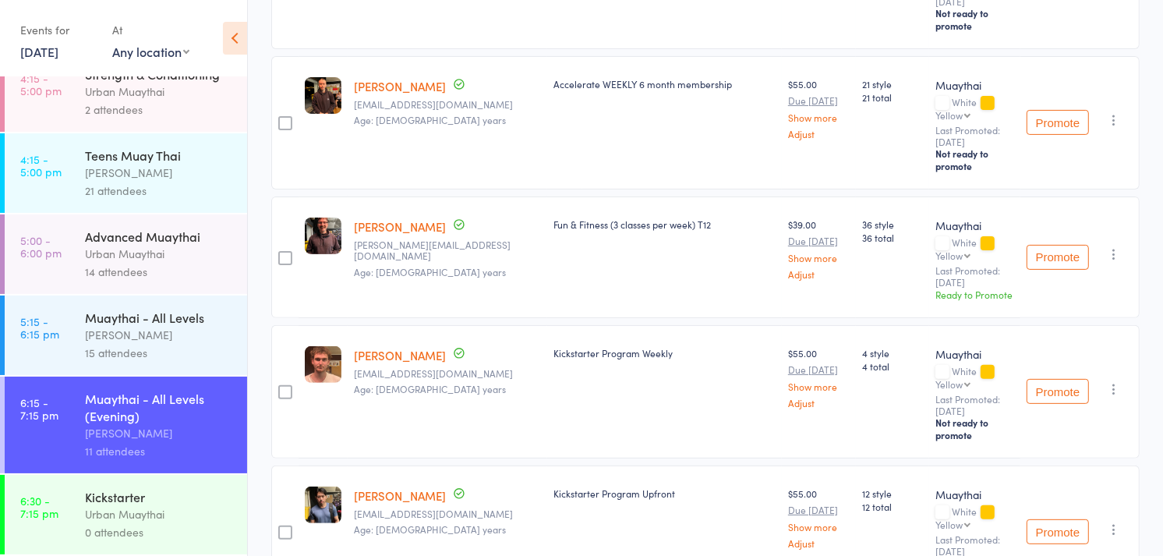
scroll to position [367, 0]
click at [1089, 326] on div "Promote Undo check-in Promote Send message Add Note Add Task Add Flag Remove Ma…" at bounding box center [1079, 392] width 119 height 133
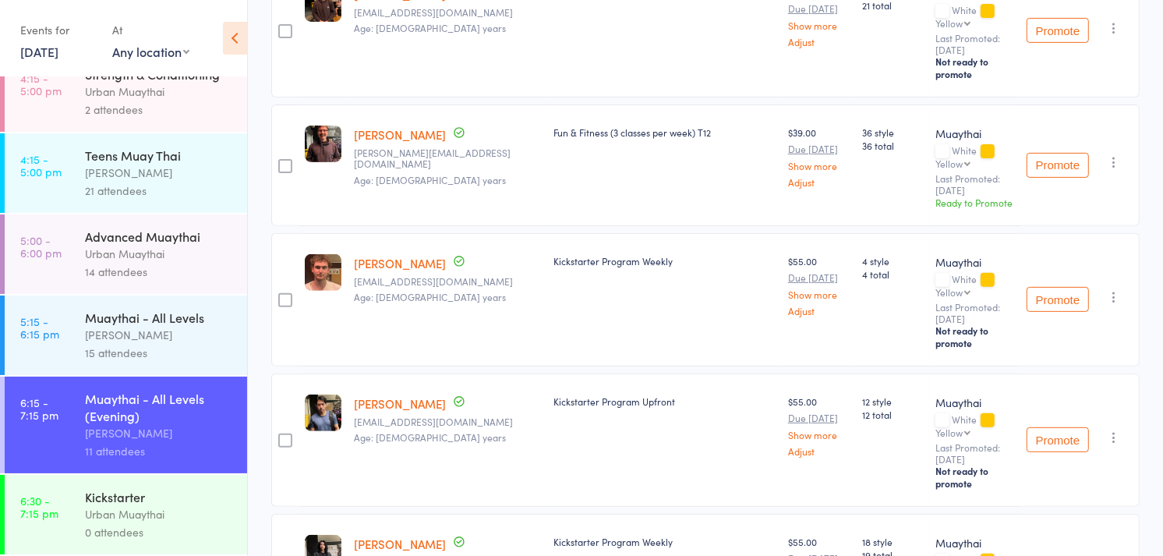
scroll to position [485, 0]
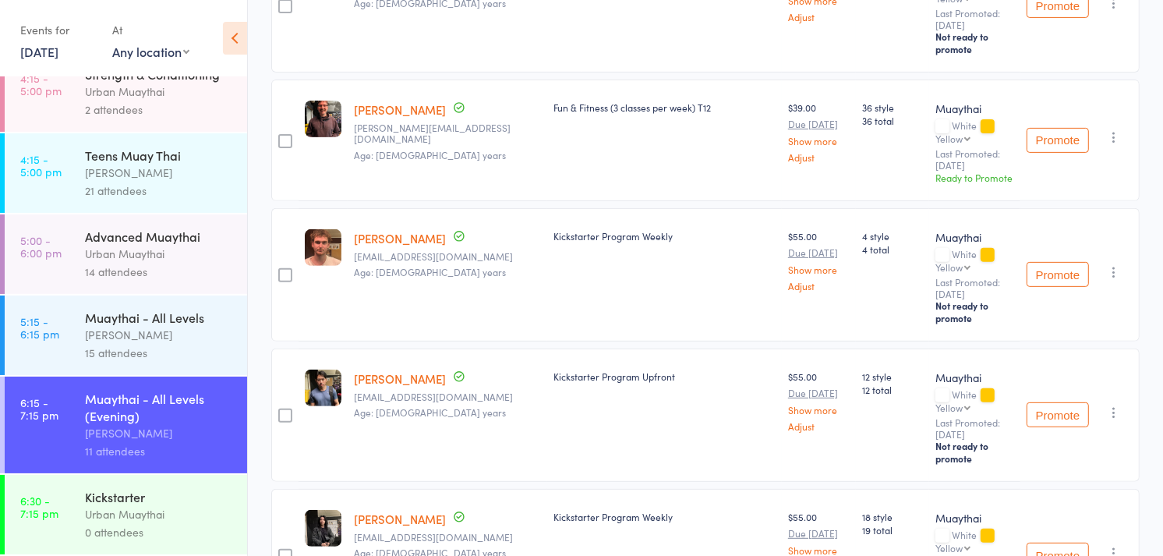
click at [1109, 264] on icon "button" at bounding box center [1114, 272] width 16 height 16
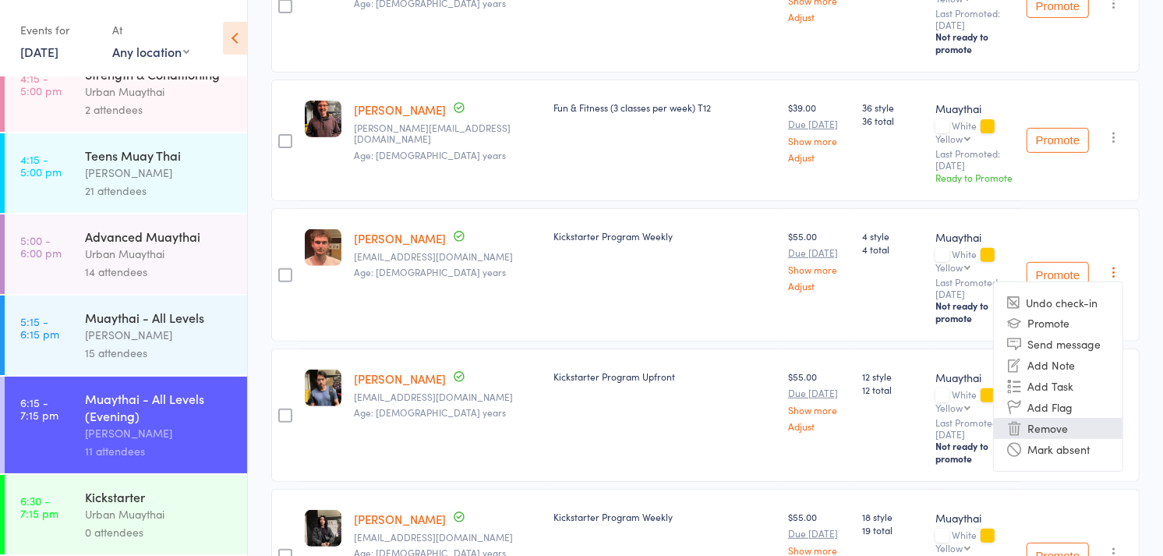
click at [1055, 418] on li "Remove" at bounding box center [1058, 428] width 129 height 21
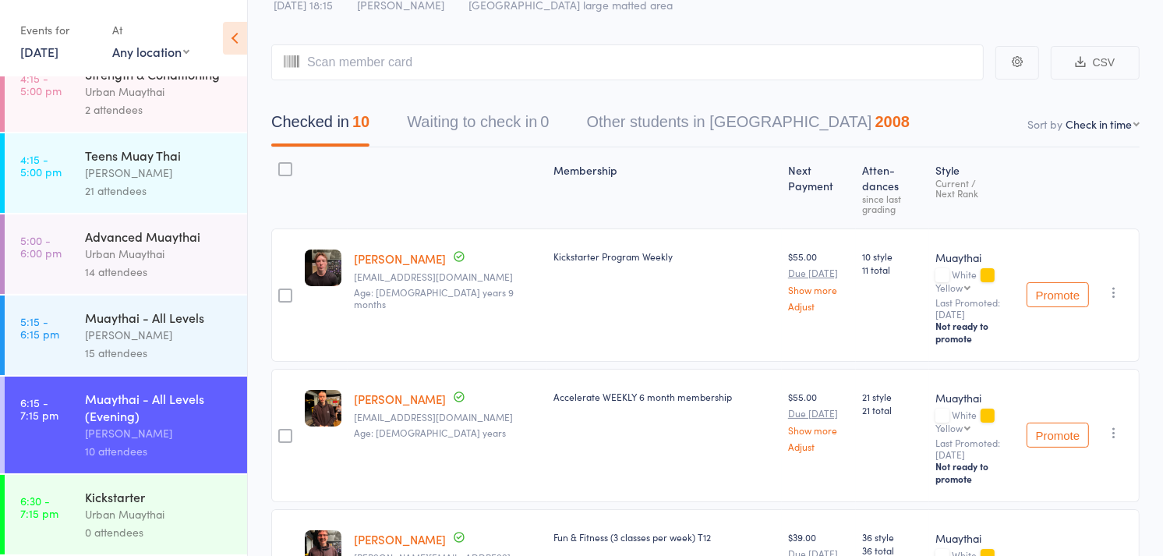
scroll to position [0, 0]
